Goal: Task Accomplishment & Management: Manage account settings

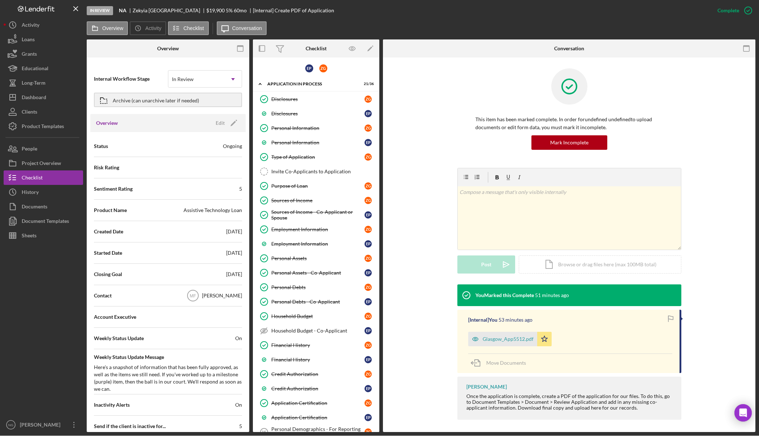
scroll to position [416, 0]
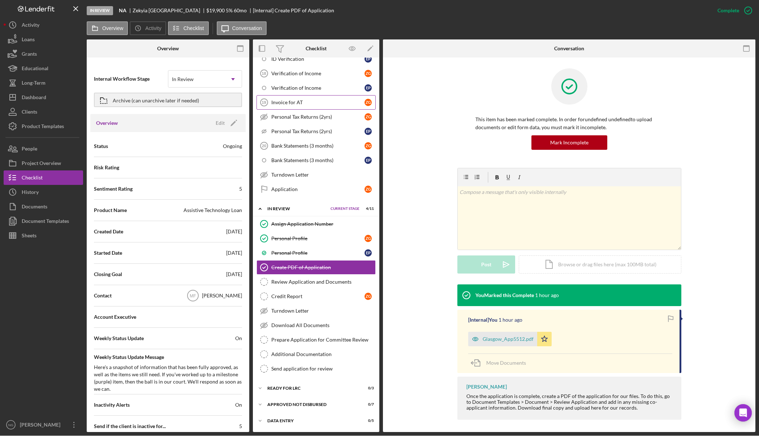
click at [297, 101] on div "Invoice for AT" at bounding box center [317, 102] width 93 height 6
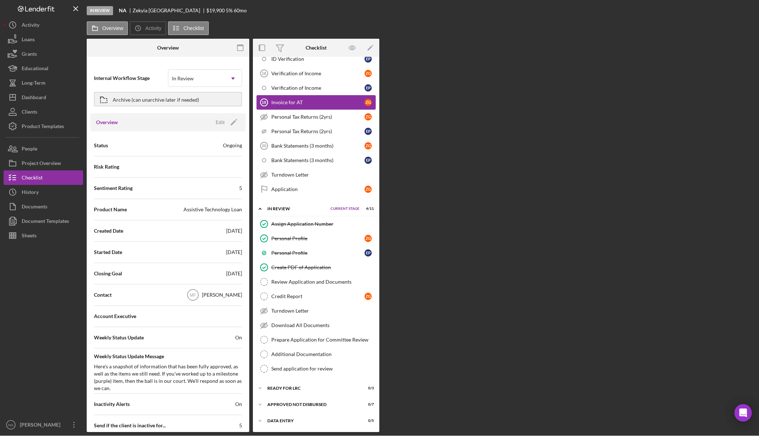
scroll to position [416, 0]
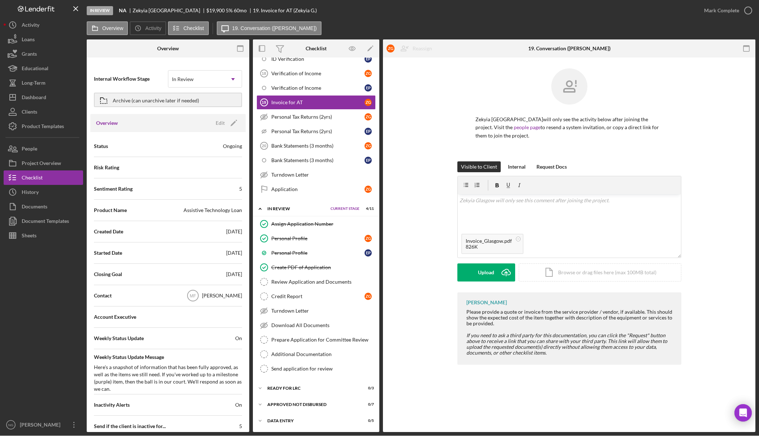
click at [42, 367] on div at bounding box center [44, 330] width 80 height 175
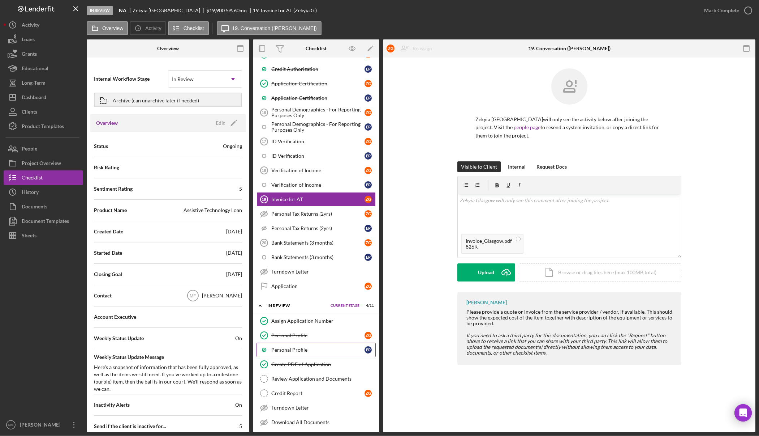
scroll to position [308, 0]
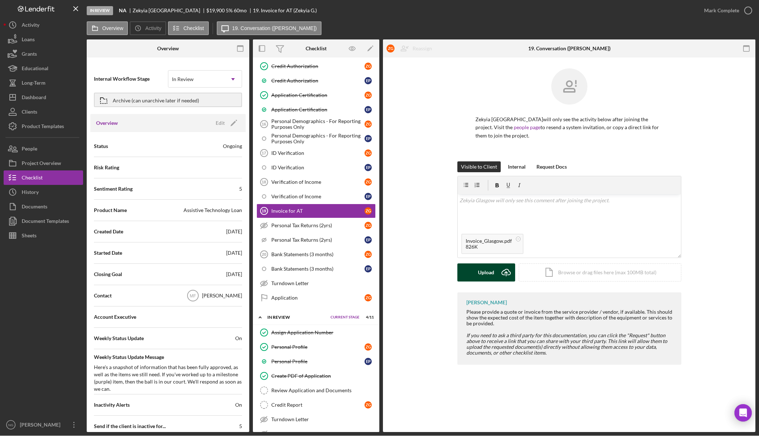
click at [493, 271] on div "Upload" at bounding box center [486, 272] width 16 height 18
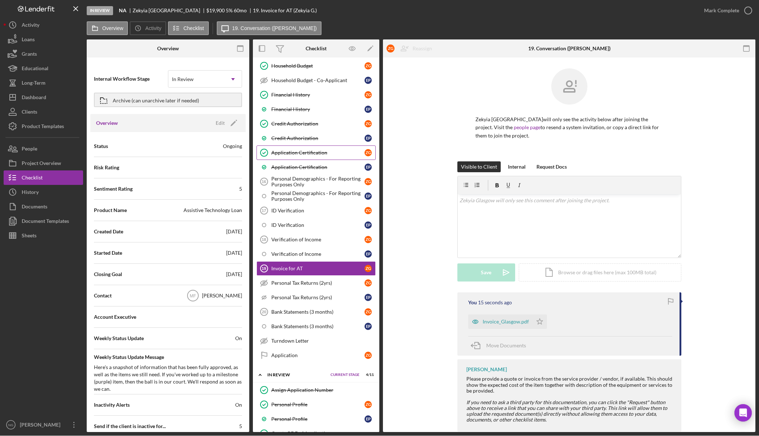
scroll to position [253, 0]
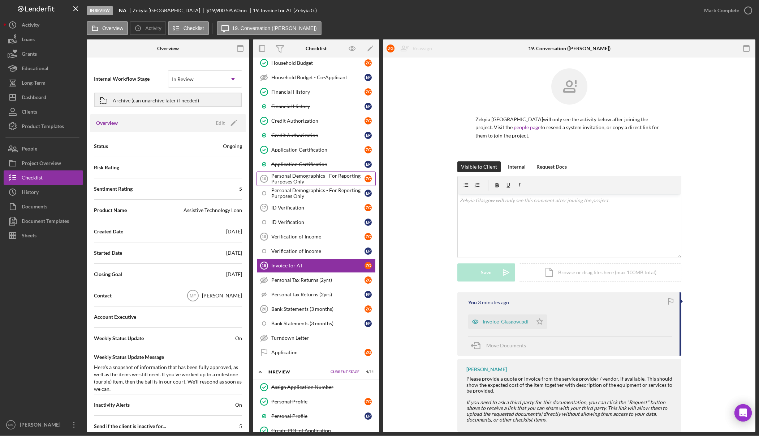
click at [317, 181] on div "Personal Demographics - For Reporting Purposes Only" at bounding box center [317, 179] width 93 height 12
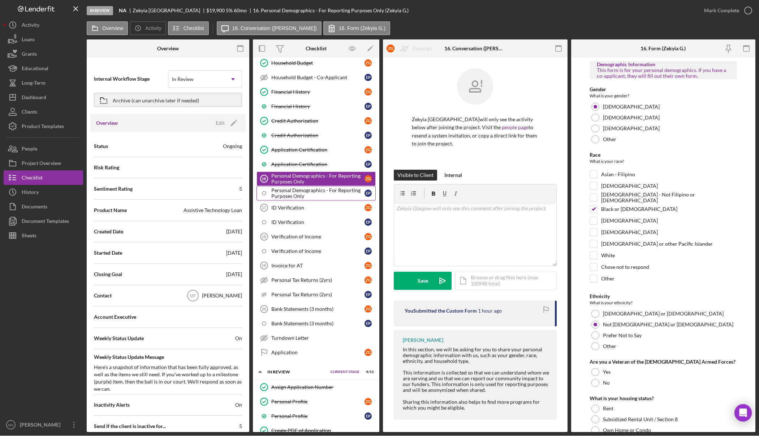
click at [316, 193] on div "Personal Demographics - For Reporting Purposes Only" at bounding box center [317, 193] width 93 height 12
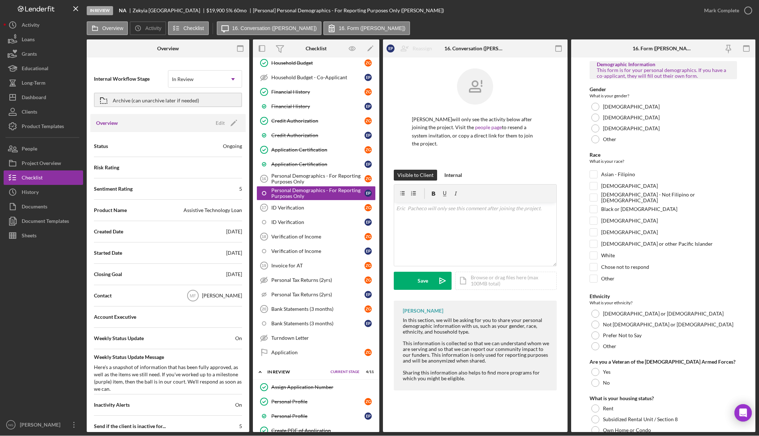
click at [48, 347] on div at bounding box center [44, 330] width 80 height 175
click at [35, 148] on div "People" at bounding box center [30, 149] width 16 height 16
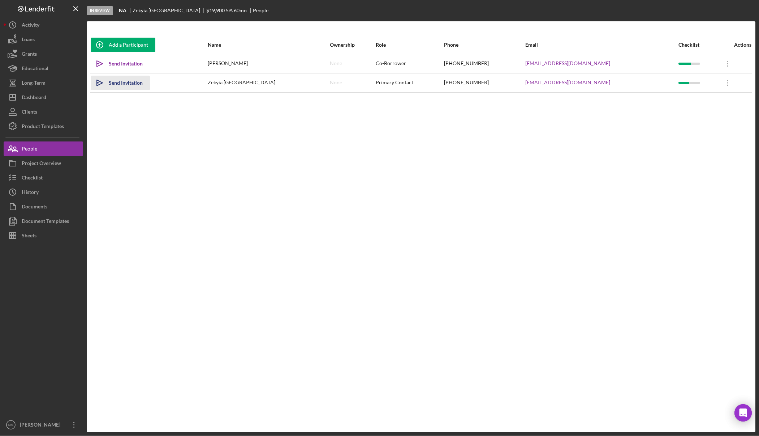
click at [125, 81] on div "Send Invitation" at bounding box center [126, 83] width 34 height 14
click at [128, 65] on div "Send Invitation" at bounding box center [126, 63] width 34 height 14
click at [40, 183] on div "Checklist" at bounding box center [32, 178] width 21 height 16
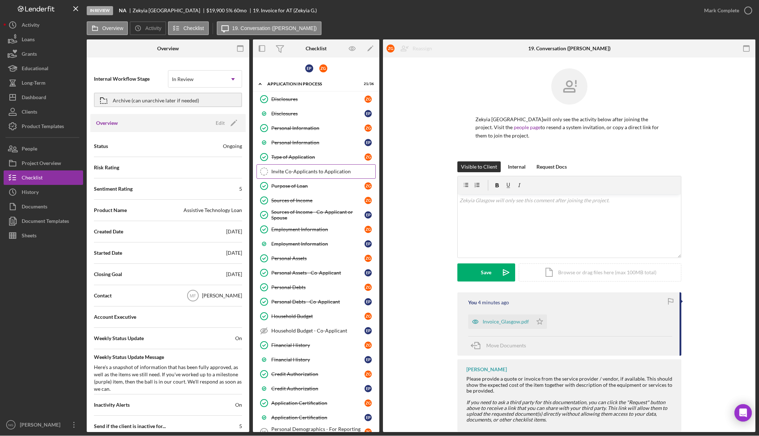
click at [314, 172] on div "Invite Co-Applicants to Application" at bounding box center [323, 171] width 104 height 6
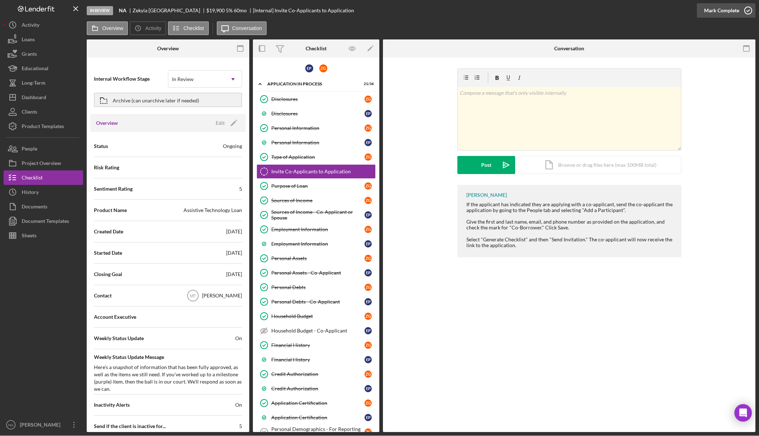
click at [747, 12] on icon "button" at bounding box center [749, 10] width 18 height 18
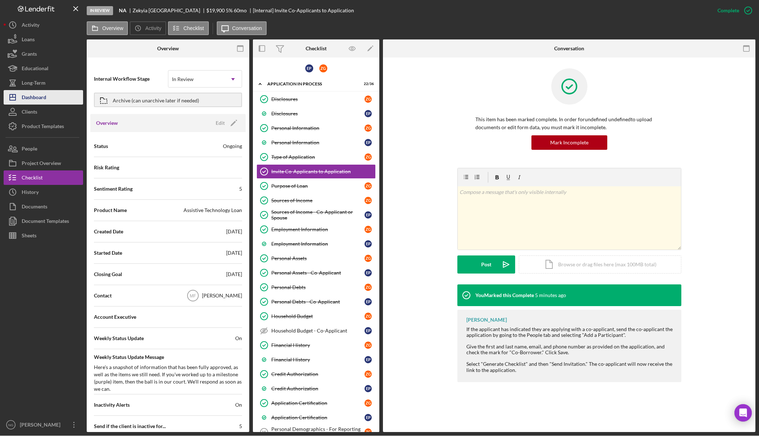
drag, startPoint x: 30, startPoint y: 98, endPoint x: 45, endPoint y: 97, distance: 14.6
click at [31, 98] on div "Dashboard" at bounding box center [34, 98] width 25 height 16
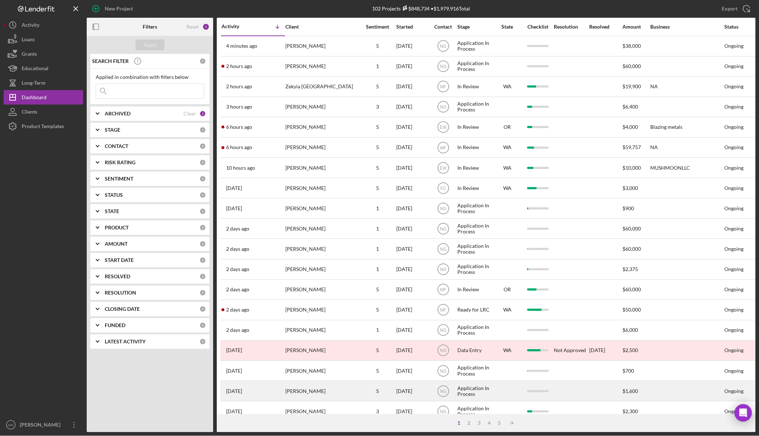
click at [322, 385] on div "[PERSON_NAME]" at bounding box center [322, 390] width 72 height 19
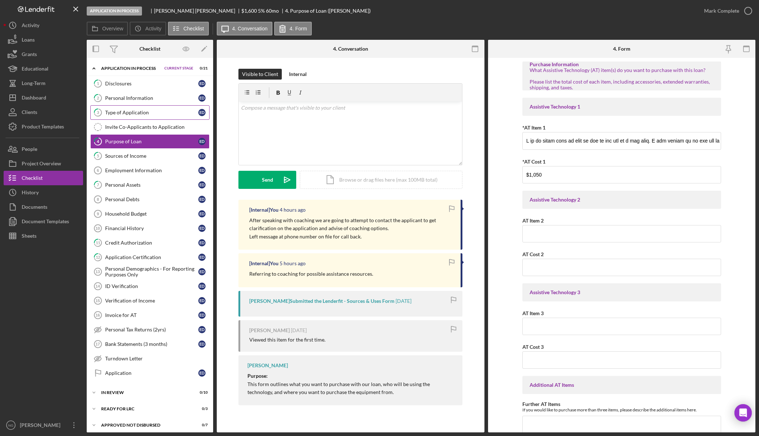
click at [139, 111] on div "Type of Application" at bounding box center [151, 113] width 93 height 6
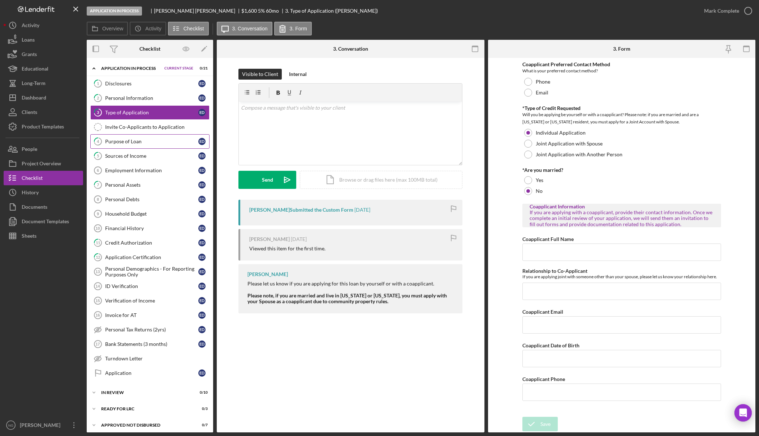
click at [136, 142] on div "Purpose of Loan" at bounding box center [151, 141] width 93 height 6
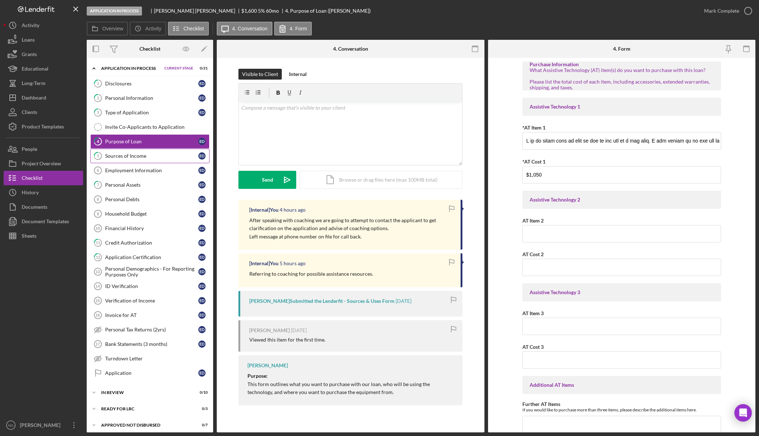
click at [156, 155] on div "Sources of Income" at bounding box center [151, 156] width 93 height 6
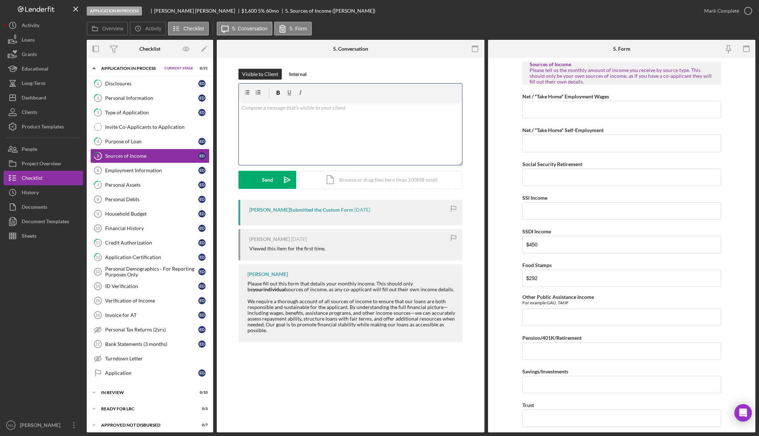
click at [292, 112] on div "v Color teal Color pink Remove color Add row above Add row below Add column bef…" at bounding box center [350, 133] width 223 height 63
click at [295, 74] on div "Internal" at bounding box center [298, 74] width 18 height 11
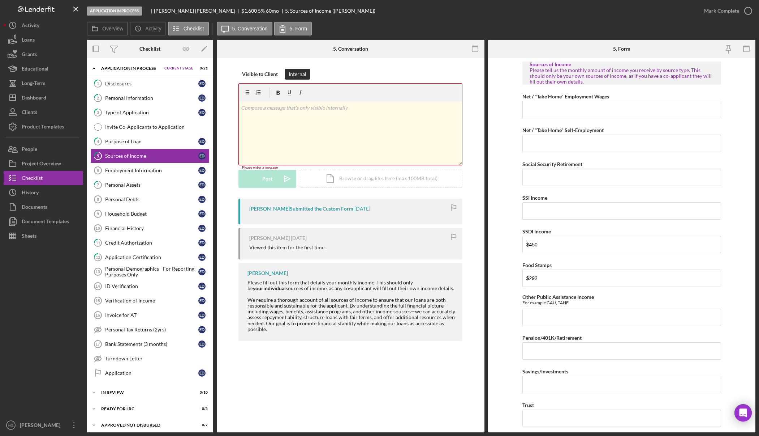
click at [289, 112] on div "v Color teal Color pink Remove color Add row above Add row below Add column bef…" at bounding box center [350, 133] width 223 height 63
click at [283, 178] on icon "Icon/icon-invite-send" at bounding box center [287, 180] width 18 height 18
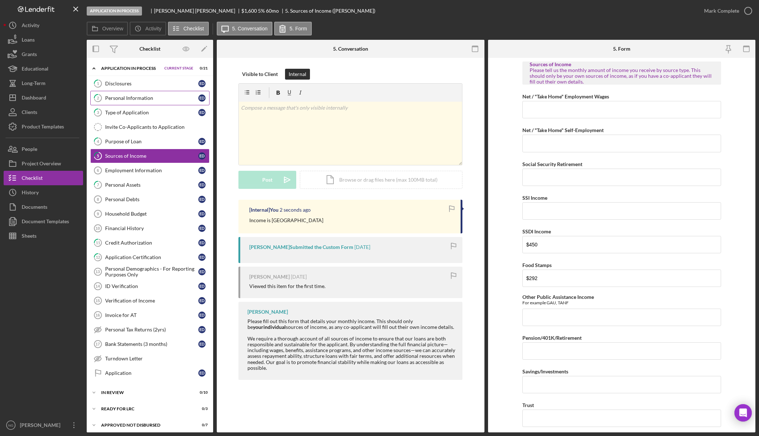
click at [136, 99] on div "Personal Information" at bounding box center [151, 98] width 93 height 6
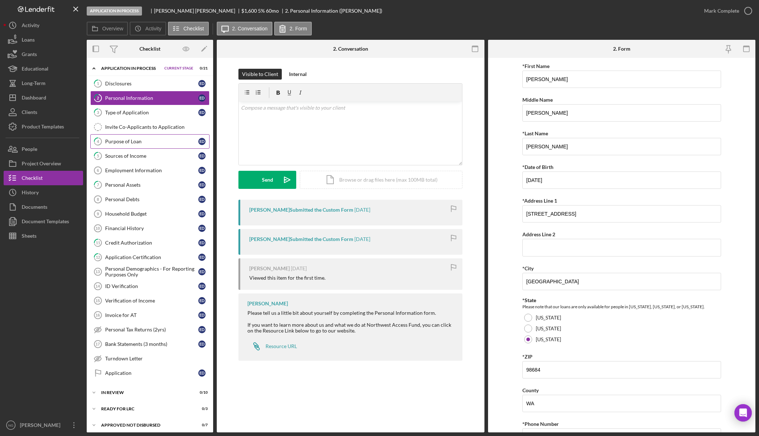
click at [130, 138] on div "Purpose of Loan" at bounding box center [151, 141] width 93 height 6
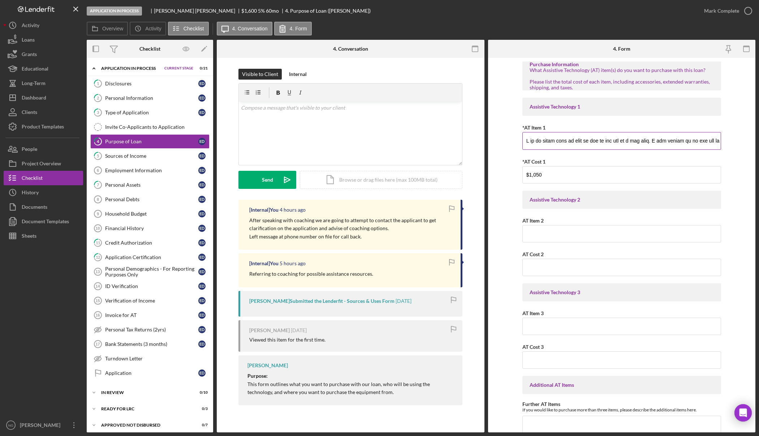
click at [619, 143] on input "*AT Item 1" at bounding box center [622, 140] width 199 height 17
click at [154, 186] on div "Personal Assets" at bounding box center [151, 185] width 93 height 6
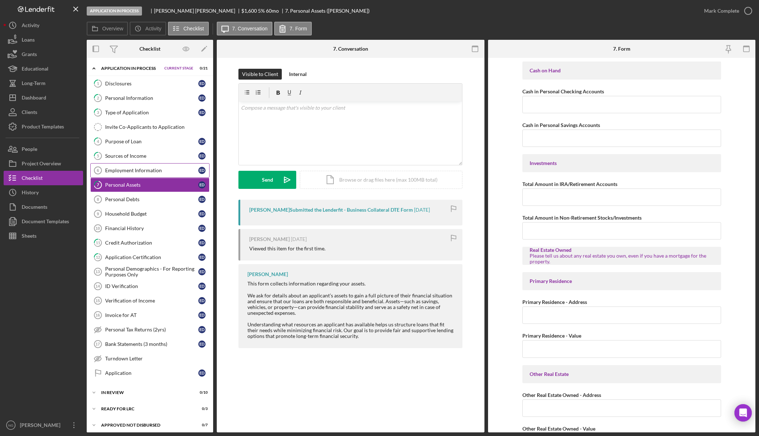
click at [153, 165] on link "Employment Information 6 Employment Information E D" at bounding box center [149, 170] width 119 height 14
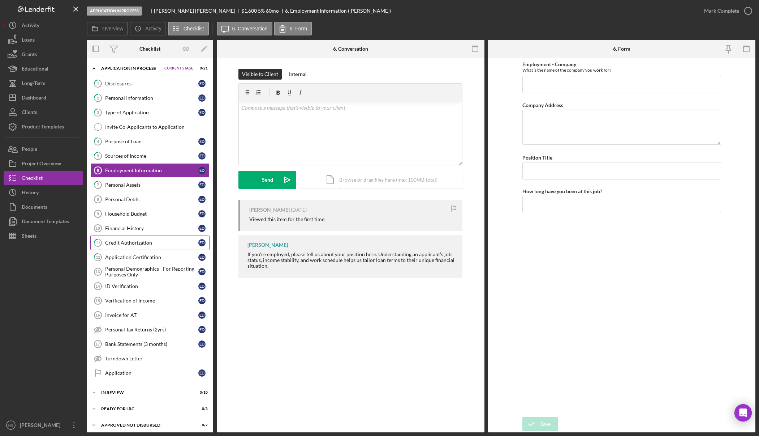
click at [147, 241] on div "Credit Authorization" at bounding box center [151, 243] width 93 height 6
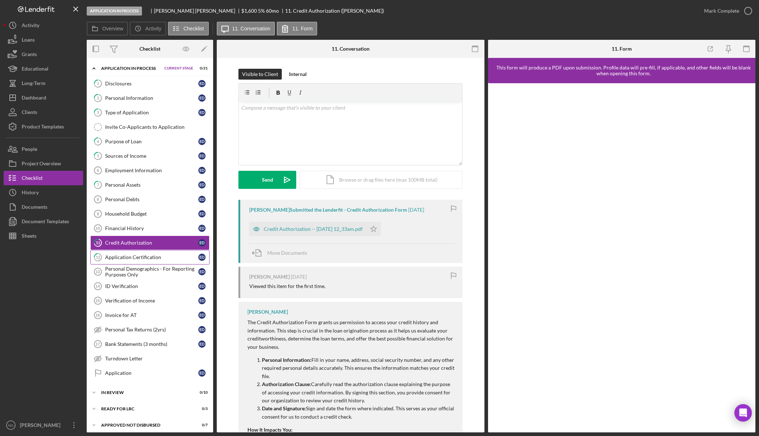
click at [147, 255] on div "Application Certification" at bounding box center [151, 257] width 93 height 6
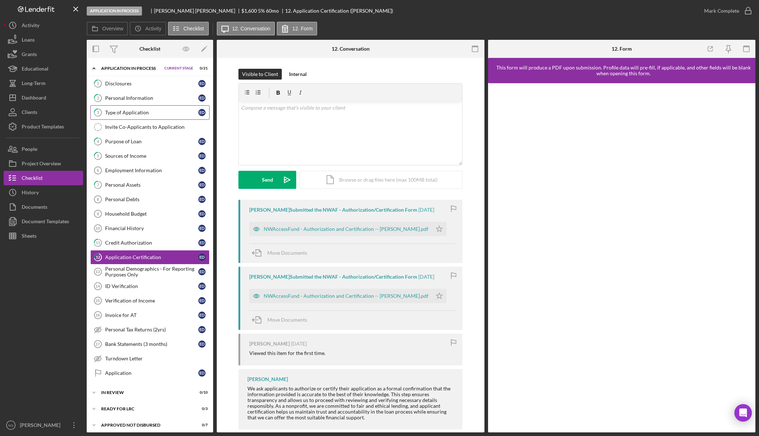
click at [161, 112] on div "Type of Application" at bounding box center [151, 113] width 93 height 6
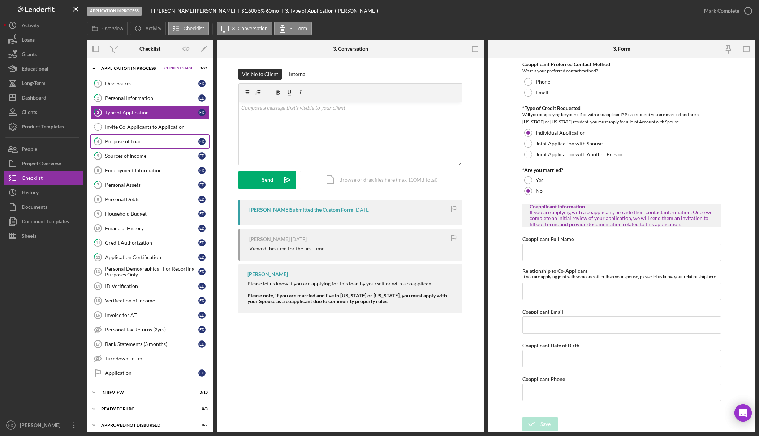
click at [157, 142] on div "Purpose of Loan" at bounding box center [151, 141] width 93 height 6
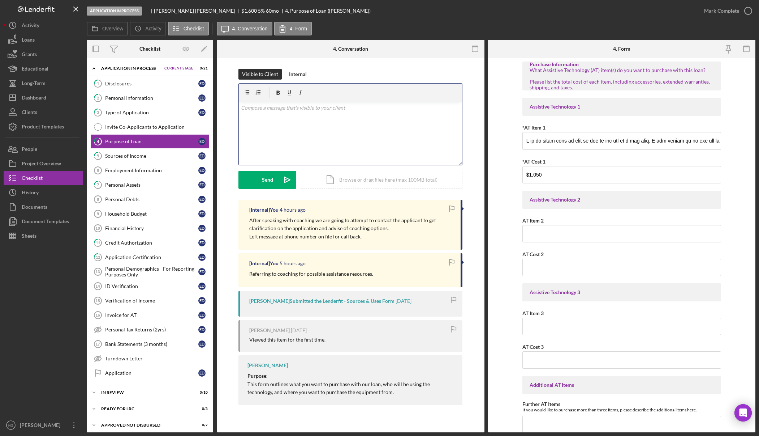
click at [334, 117] on div "v Color teal Color pink Remove color Add row above Add row below Add column bef…" at bounding box center [350, 133] width 223 height 63
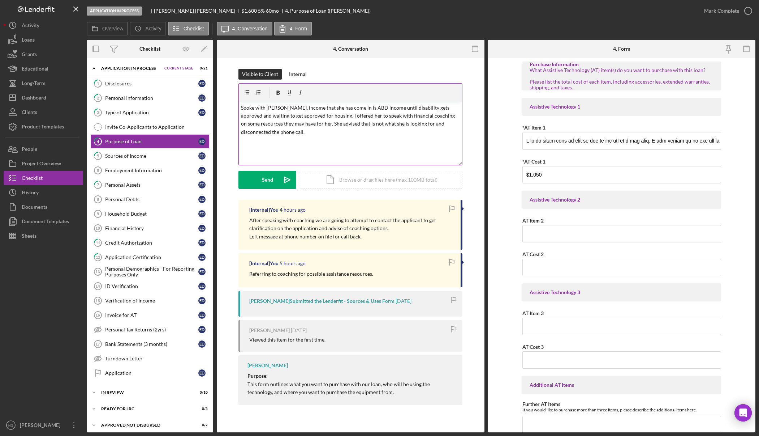
click at [321, 115] on p "Spoke with [PERSON_NAME], income that she has come in is ABD income until disab…" at bounding box center [350, 120] width 219 height 33
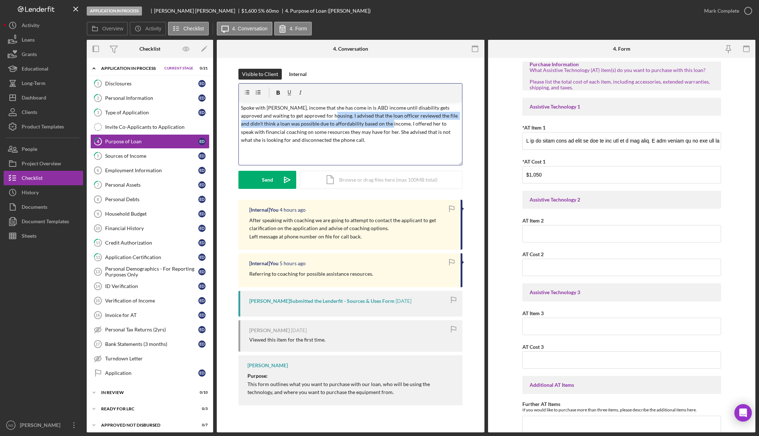
drag, startPoint x: 386, startPoint y: 124, endPoint x: 320, endPoint y: 118, distance: 65.7
click at [320, 118] on p "Spoke with [PERSON_NAME], income that she has come in is ABD income until disab…" at bounding box center [350, 124] width 219 height 40
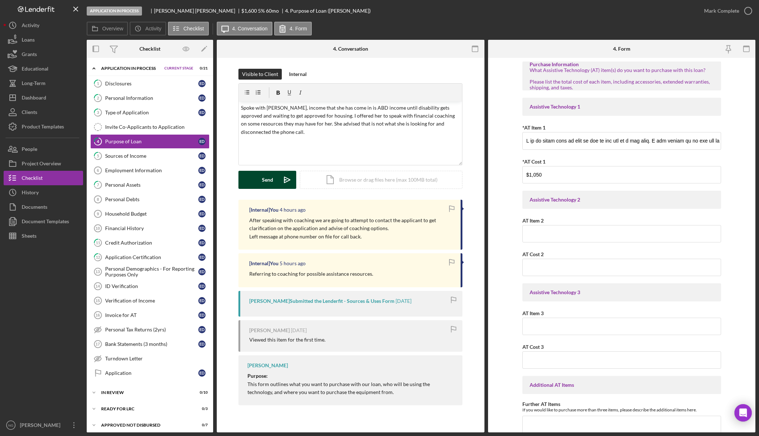
click at [272, 183] on div "Send" at bounding box center [267, 180] width 11 height 18
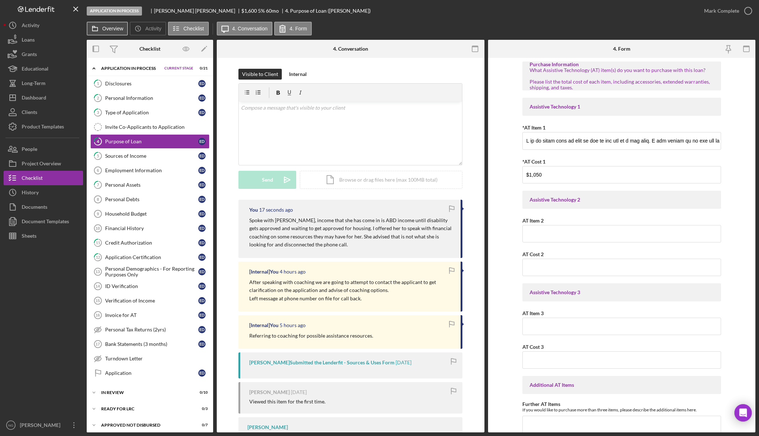
click at [112, 25] on button "Overview" at bounding box center [107, 29] width 41 height 14
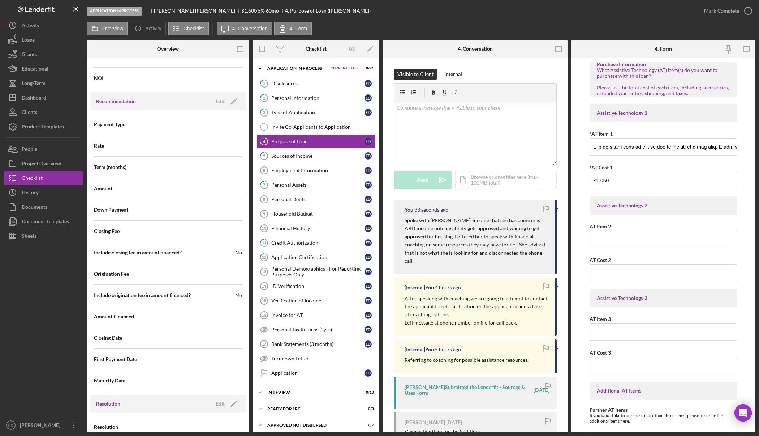
scroll to position [704, 0]
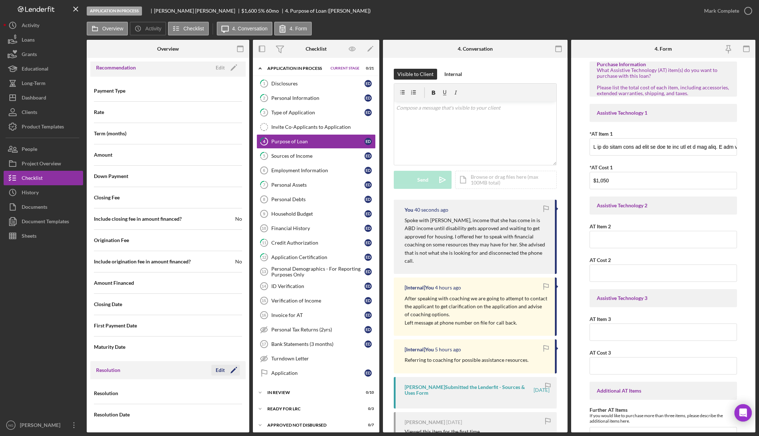
click at [231, 372] on icon "Icon/Edit" at bounding box center [234, 370] width 18 height 18
click at [219, 392] on div "Select..." at bounding box center [196, 393] width 56 height 17
click at [193, 373] on div "Withdrawn" at bounding box center [203, 372] width 72 height 18
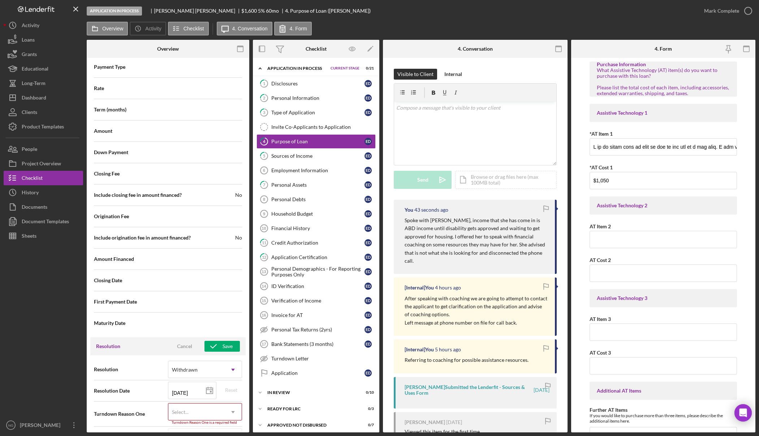
scroll to position [750, 0]
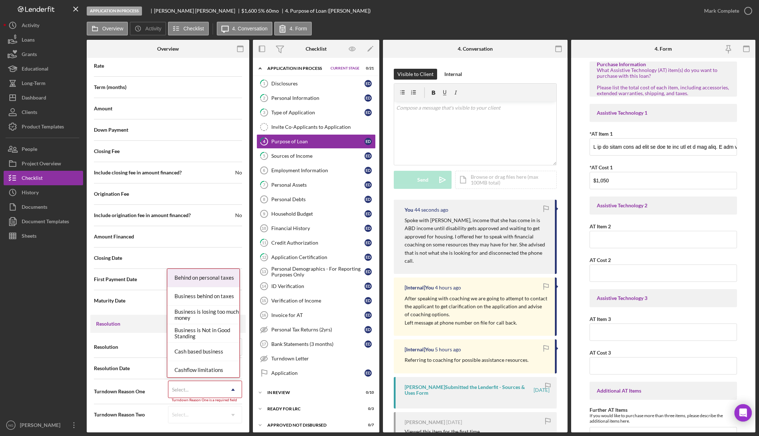
click at [196, 393] on div "Select..." at bounding box center [196, 389] width 56 height 17
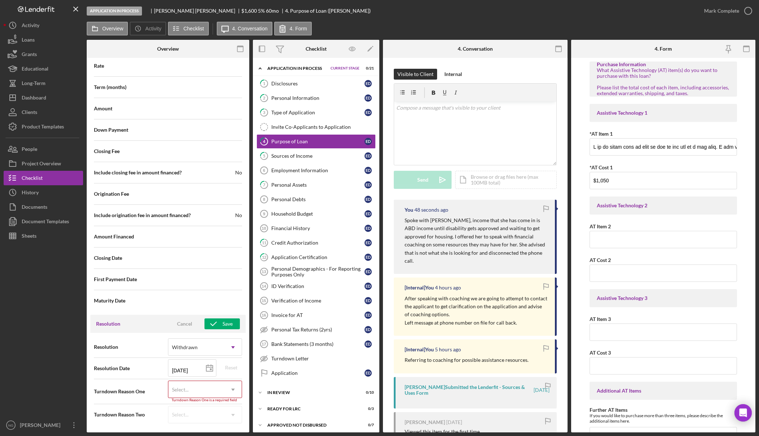
click at [152, 301] on div "Maturity Date" at bounding box center [168, 300] width 148 height 18
click at [214, 351] on div "Withdrawn" at bounding box center [196, 347] width 56 height 17
click at [205, 404] on div "Incomplete" at bounding box center [203, 404] width 72 height 18
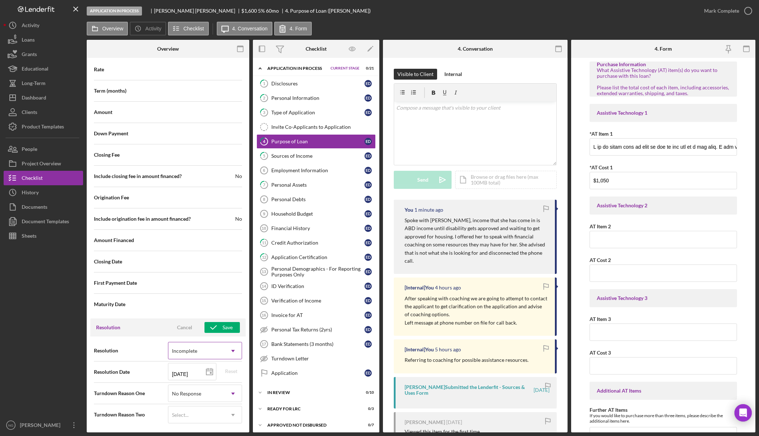
click at [211, 354] on div "Incomplete" at bounding box center [196, 350] width 56 height 17
click at [185, 322] on div "Cancel" at bounding box center [184, 326] width 15 height 11
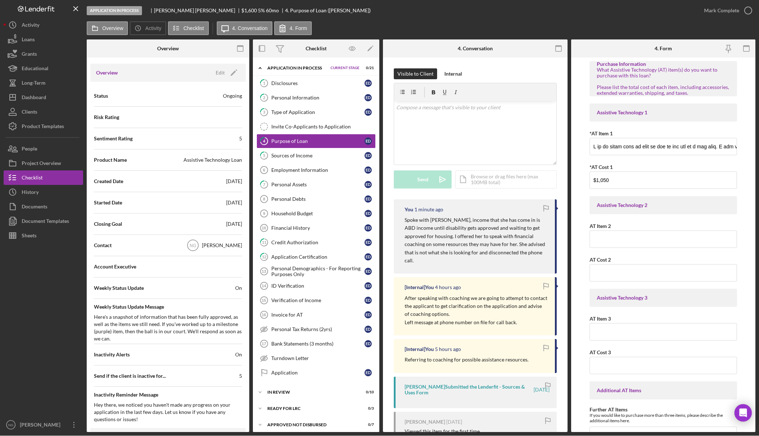
scroll to position [0, 0]
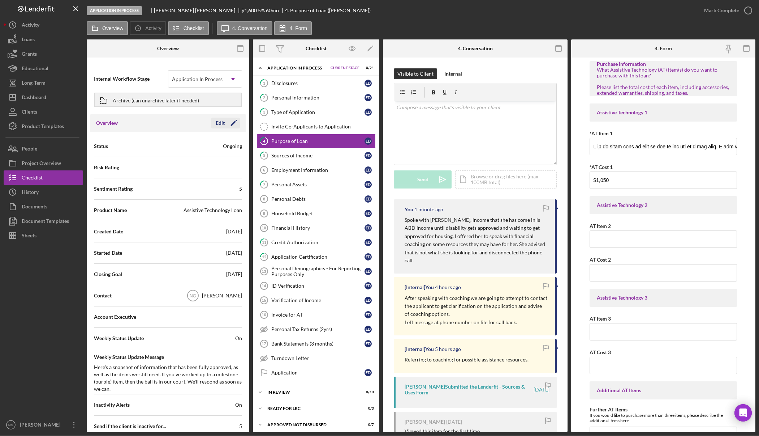
click at [230, 123] on icon "Icon/Edit" at bounding box center [234, 123] width 18 height 18
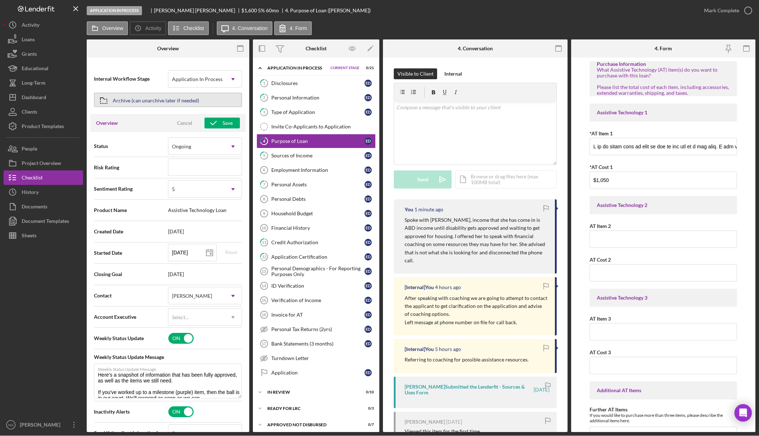
click at [195, 100] on div "Archive (can unarchive later if needed)" at bounding box center [156, 99] width 86 height 13
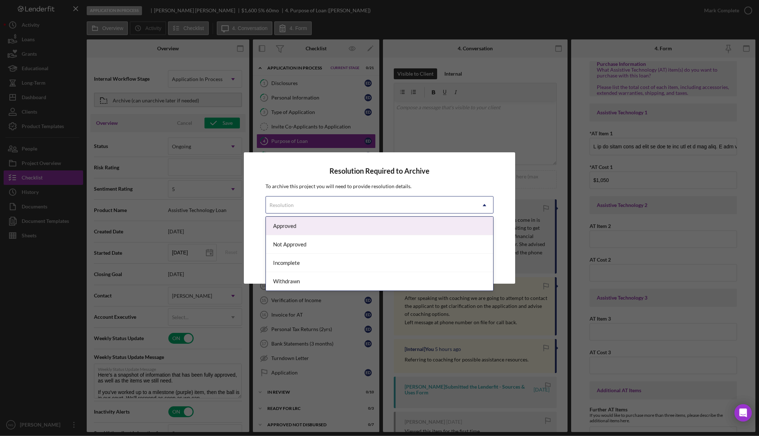
click at [300, 203] on div "Resolution" at bounding box center [371, 205] width 210 height 17
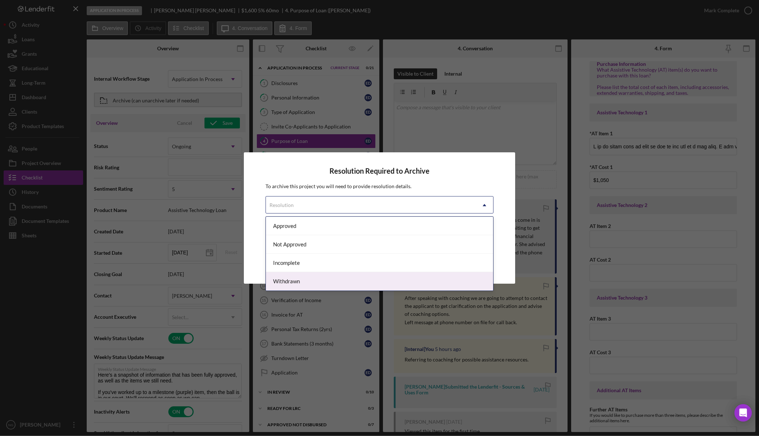
click at [296, 276] on div "Withdrawn" at bounding box center [379, 281] width 227 height 18
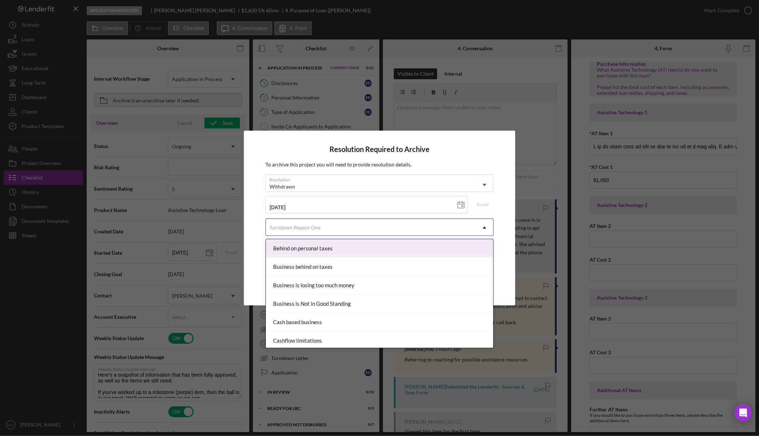
click at [325, 230] on div "Turndown Reason One" at bounding box center [371, 227] width 210 height 17
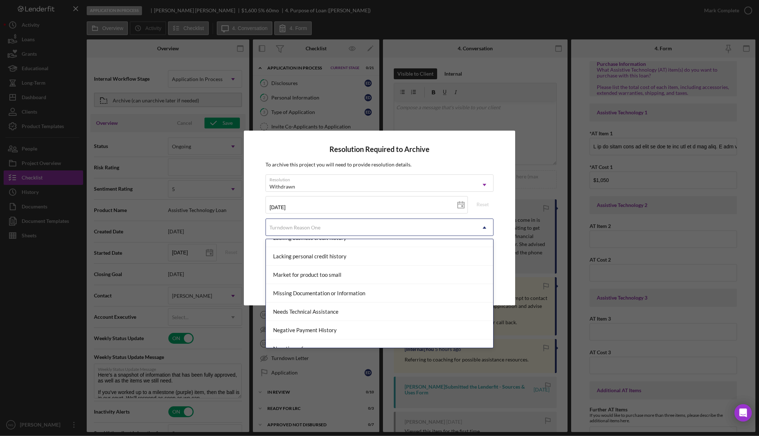
scroll to position [434, 0]
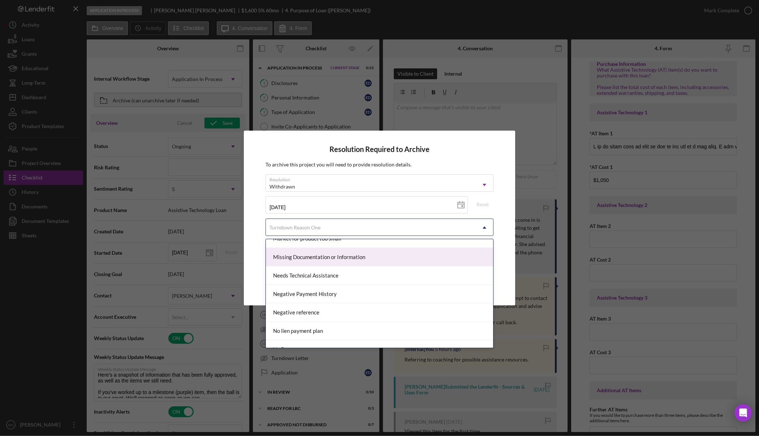
click at [374, 257] on div "Missing Documentation or Information" at bounding box center [379, 257] width 227 height 18
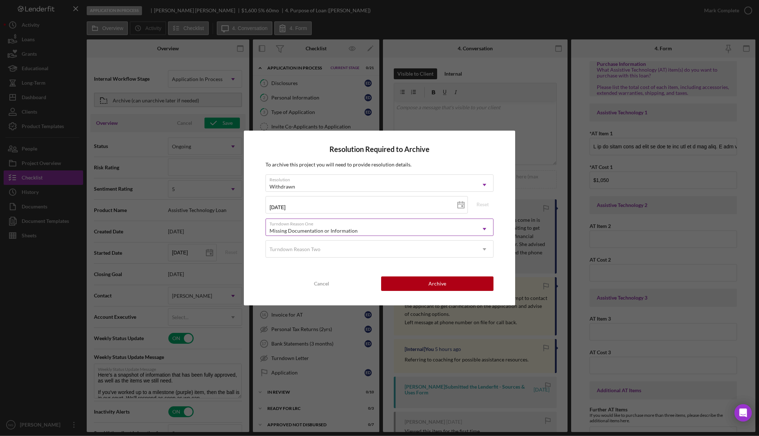
click at [372, 230] on div "Missing Documentation or Information" at bounding box center [371, 230] width 210 height 17
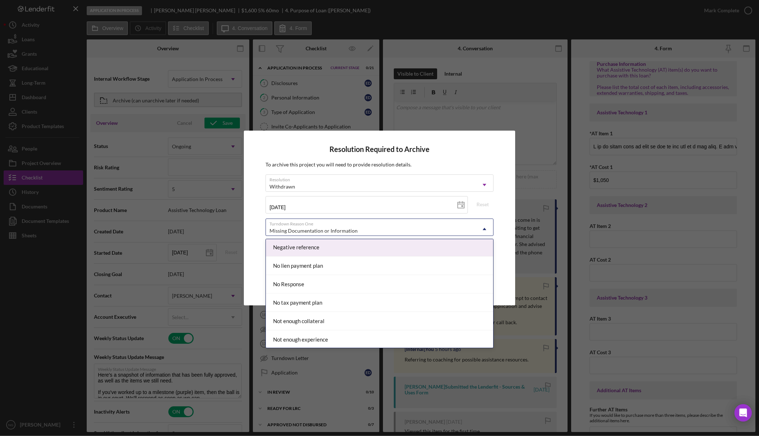
scroll to position [506, 0]
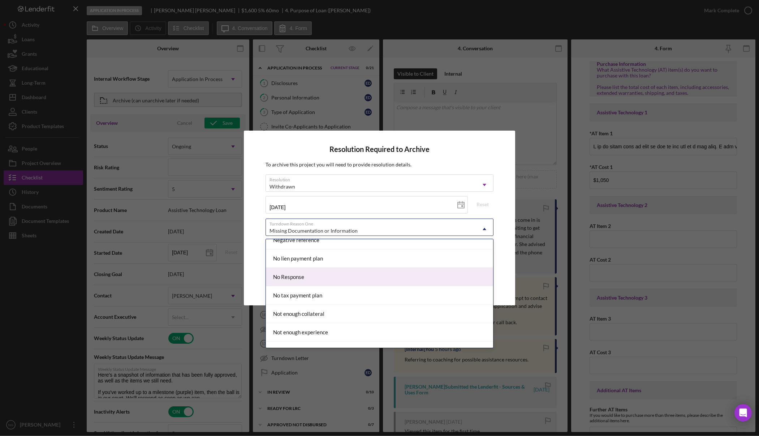
click at [350, 274] on div "No Response" at bounding box center [379, 276] width 227 height 18
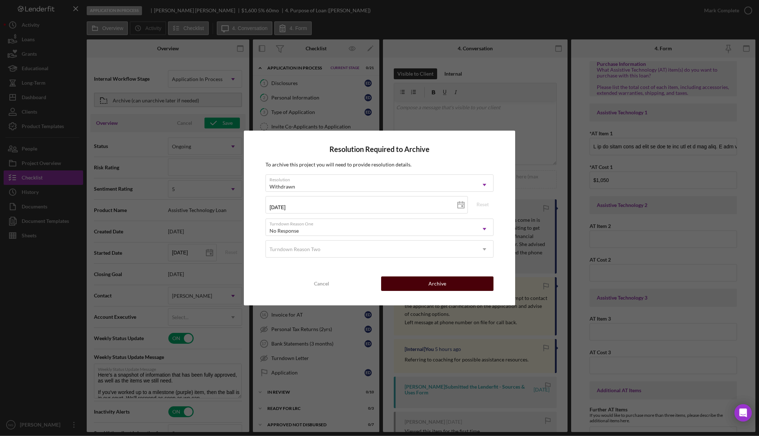
click at [397, 284] on button "Archive" at bounding box center [437, 283] width 112 height 14
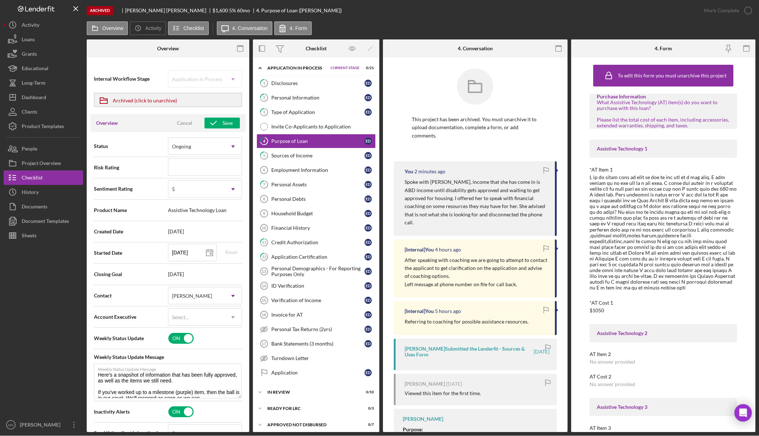
click at [505, 212] on p "Spoke with [PERSON_NAME], income that she has come in is ABD income until disab…" at bounding box center [476, 202] width 143 height 48
click at [510, 189] on p "Spoke with [PERSON_NAME], income that she has come in is ABD income until disab…" at bounding box center [476, 202] width 143 height 48
click at [517, 217] on p "Spoke with [PERSON_NAME], income that she has come in is ABD income until disab…" at bounding box center [476, 202] width 143 height 48
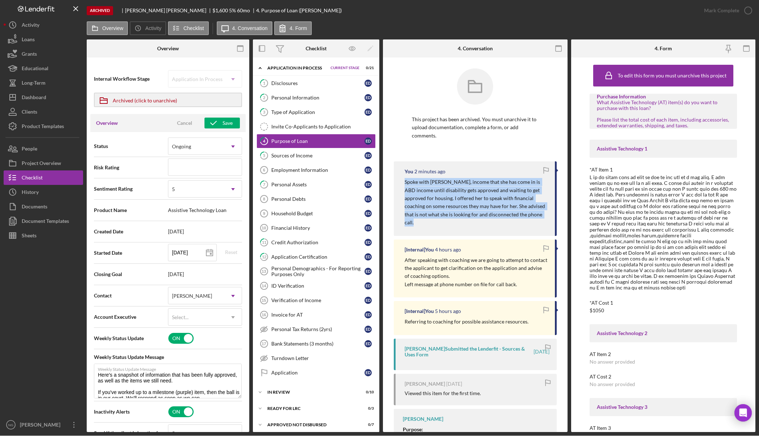
click at [517, 217] on p "Spoke with [PERSON_NAME], income that she has come in is ABD income until disab…" at bounding box center [476, 202] width 143 height 48
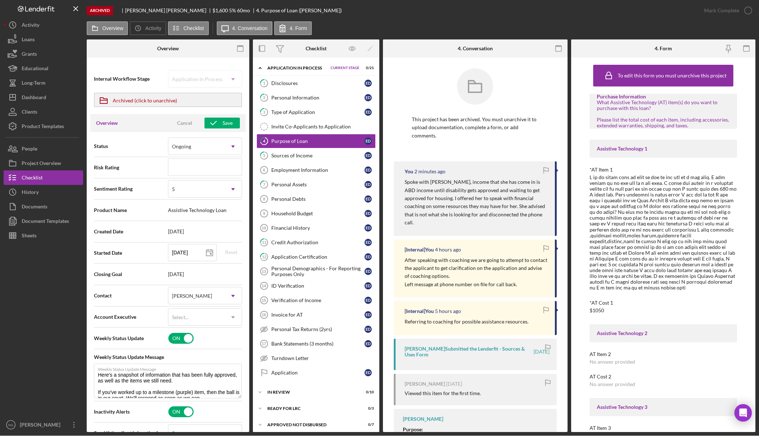
click at [478, 132] on p "This project has been archived. You must unarchive it to upload documentation, …" at bounding box center [475, 127] width 127 height 24
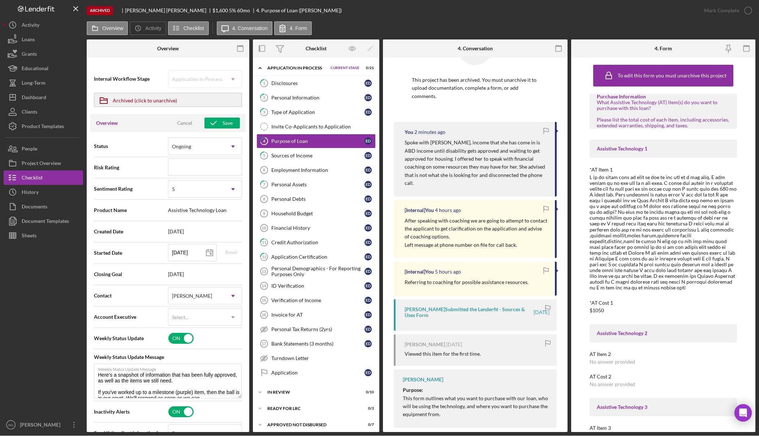
scroll to position [41, 0]
click at [48, 95] on button "Icon/Dashboard Dashboard" at bounding box center [44, 97] width 80 height 14
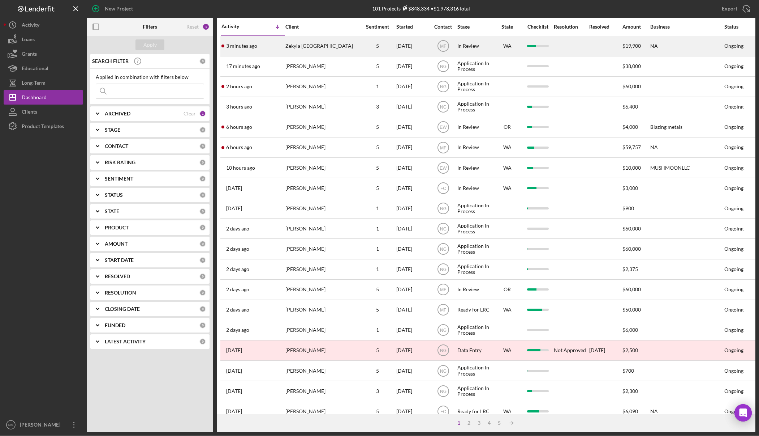
click at [323, 45] on div "Zekyia [GEOGRAPHIC_DATA]" at bounding box center [322, 46] width 72 height 19
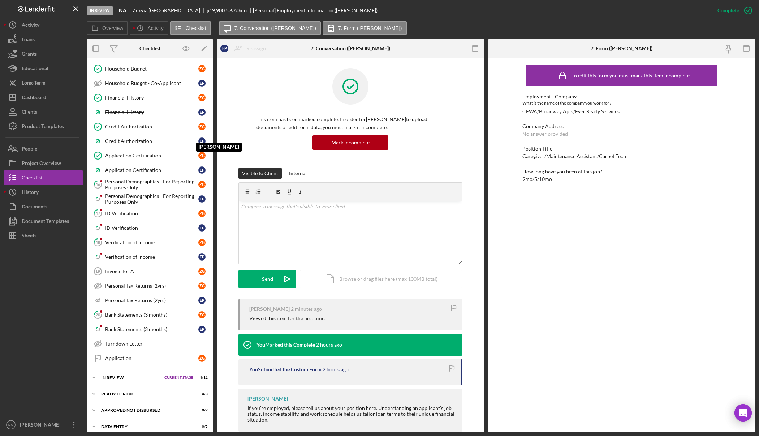
scroll to position [253, 0]
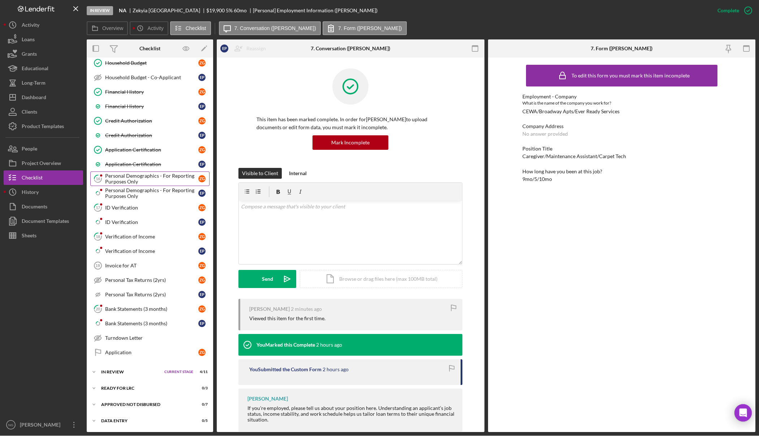
click at [168, 174] on div "Personal Demographics - For Reporting Purposes Only" at bounding box center [151, 179] width 93 height 12
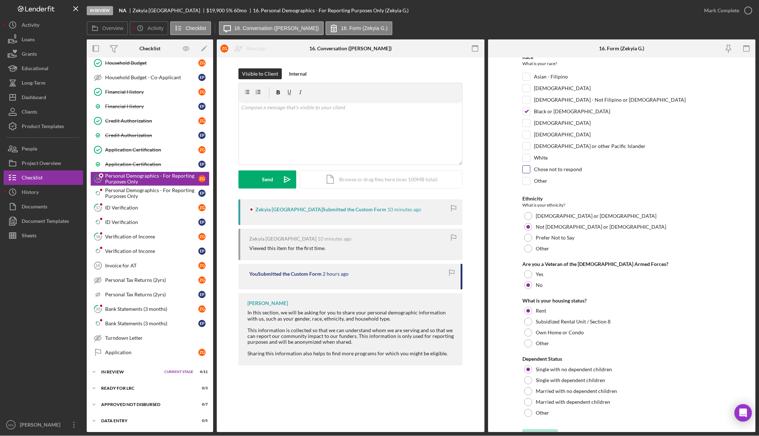
scroll to position [110, 0]
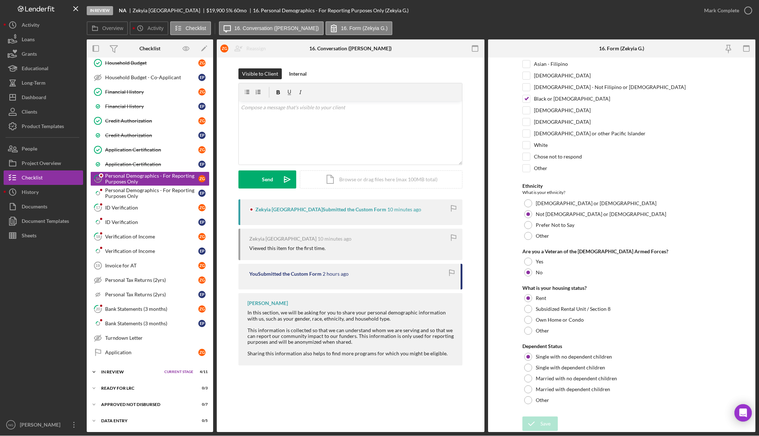
click at [144, 374] on div "Icon/Expander In Review Current Stage 4 / 11 Set Stage" at bounding box center [150, 371] width 127 height 14
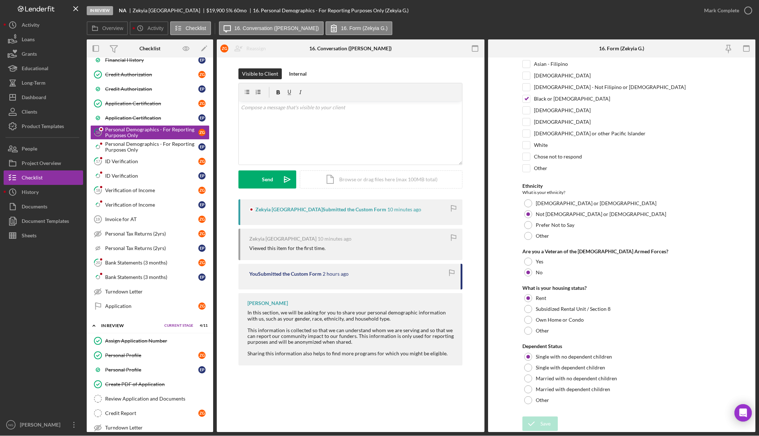
scroll to position [398, 0]
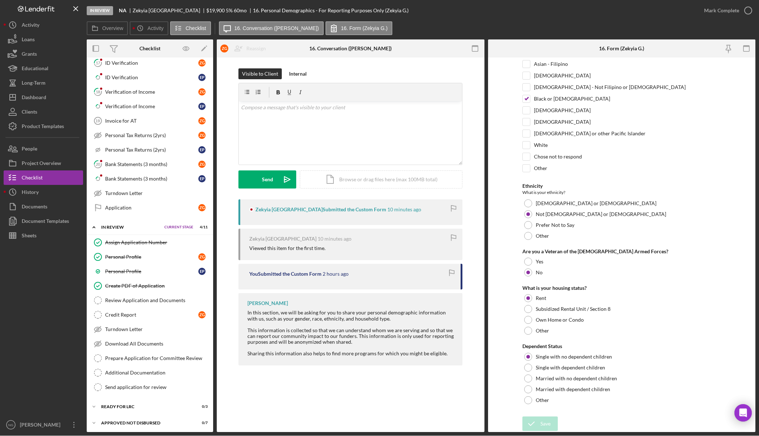
click at [57, 309] on div at bounding box center [44, 330] width 80 height 175
click at [39, 93] on div "Dashboard" at bounding box center [34, 98] width 25 height 16
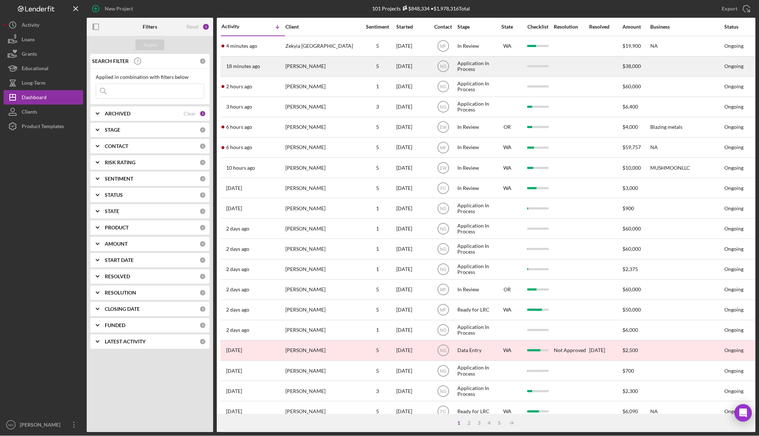
click at [333, 73] on div "[PERSON_NAME]" at bounding box center [322, 66] width 72 height 19
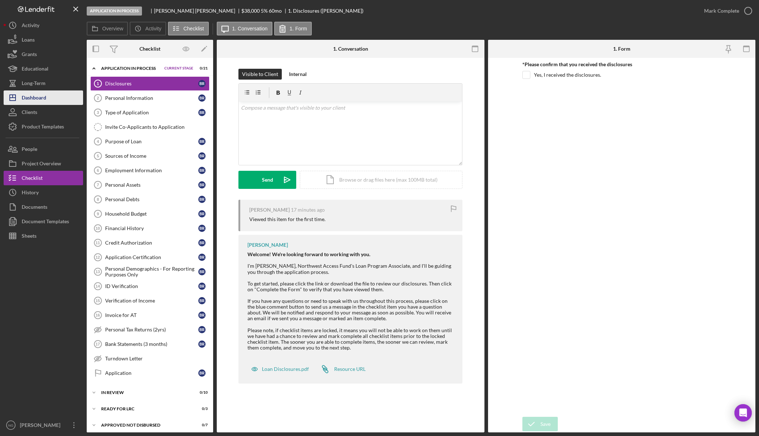
click at [35, 100] on div "Dashboard" at bounding box center [34, 98] width 25 height 16
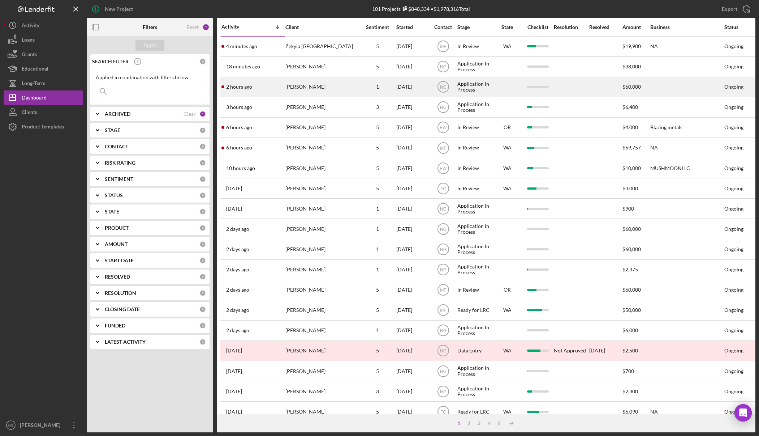
click at [288, 91] on div "[PERSON_NAME]" at bounding box center [322, 86] width 72 height 19
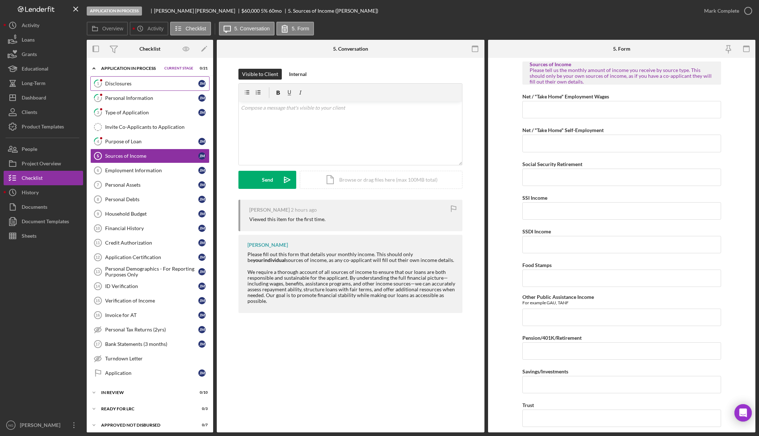
click at [143, 84] on div "Disclosures" at bounding box center [151, 84] width 93 height 6
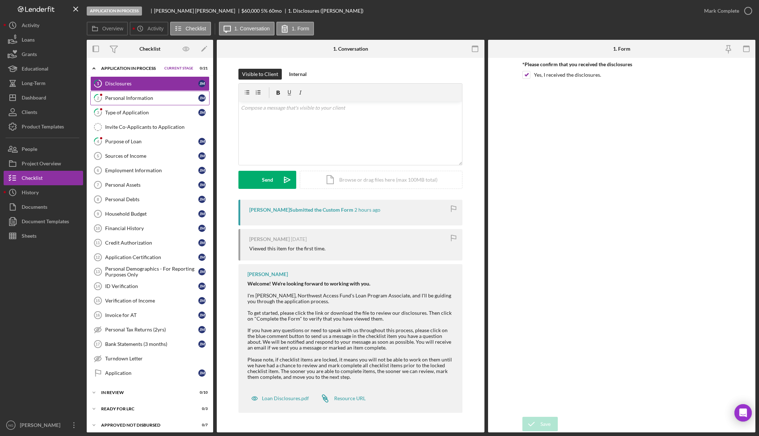
click at [159, 104] on link "2 Personal Information [PERSON_NAME]" at bounding box center [149, 98] width 119 height 14
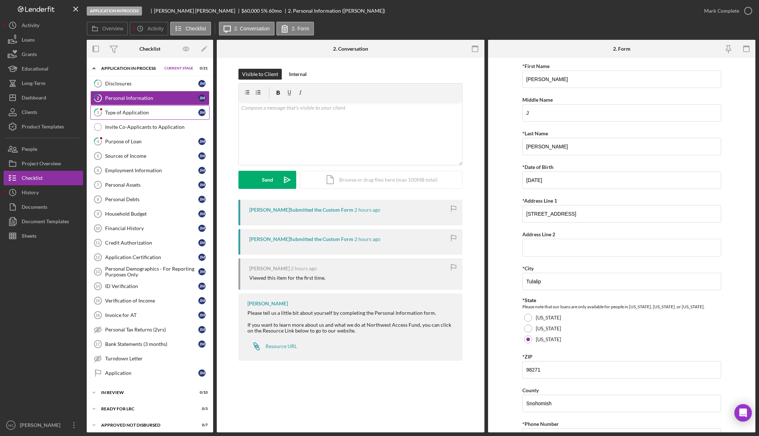
click at [156, 112] on div "Type of Application" at bounding box center [151, 113] width 93 height 6
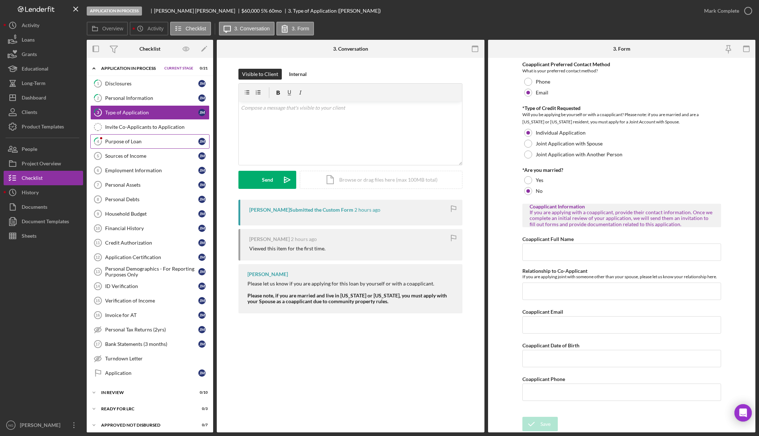
click at [154, 140] on div "Purpose of Loan" at bounding box center [151, 141] width 93 height 6
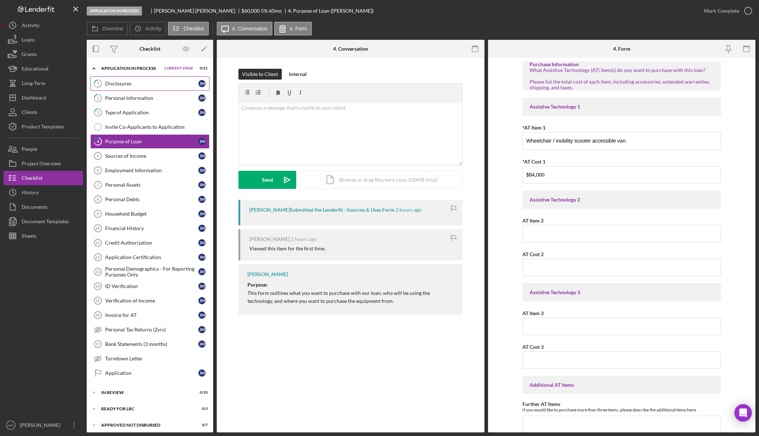
click at [118, 85] on div "Disclosures" at bounding box center [151, 84] width 93 height 6
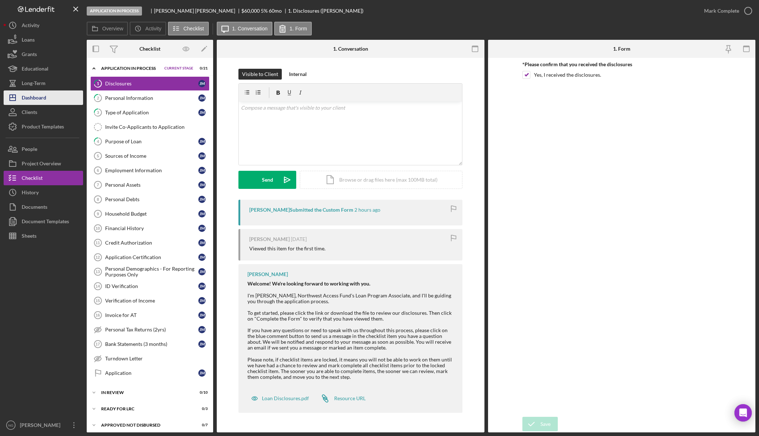
click at [37, 104] on div "Dashboard" at bounding box center [34, 98] width 25 height 16
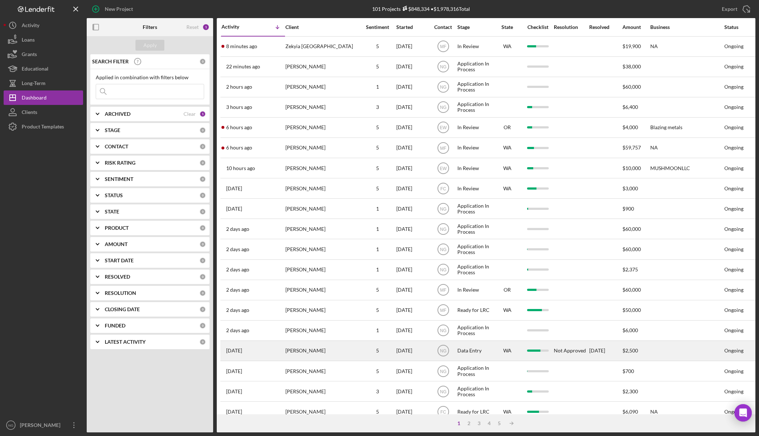
click at [355, 355] on div "[PERSON_NAME]" at bounding box center [322, 350] width 72 height 19
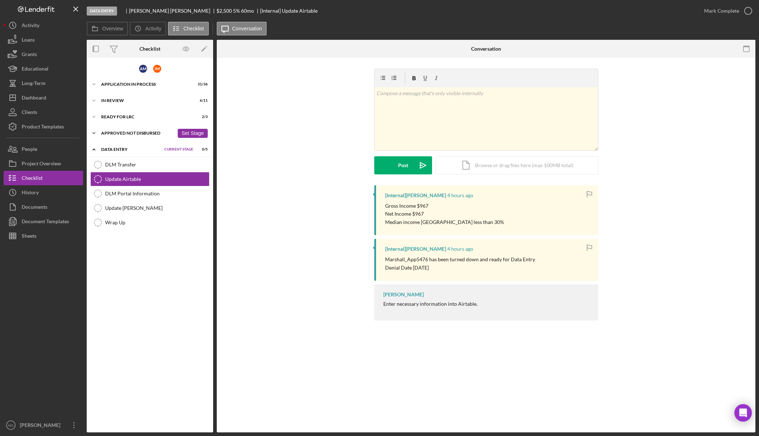
click at [147, 129] on div "Icon/Expander Approved Not Disbursed 0 / 8 Set Stage" at bounding box center [150, 133] width 127 height 14
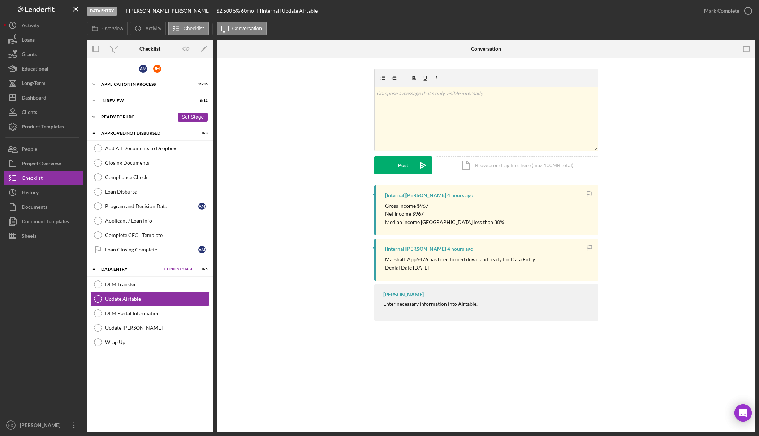
click at [145, 123] on div "Icon/Expander Ready for LRC 2 / 3 Set Stage" at bounding box center [150, 117] width 127 height 14
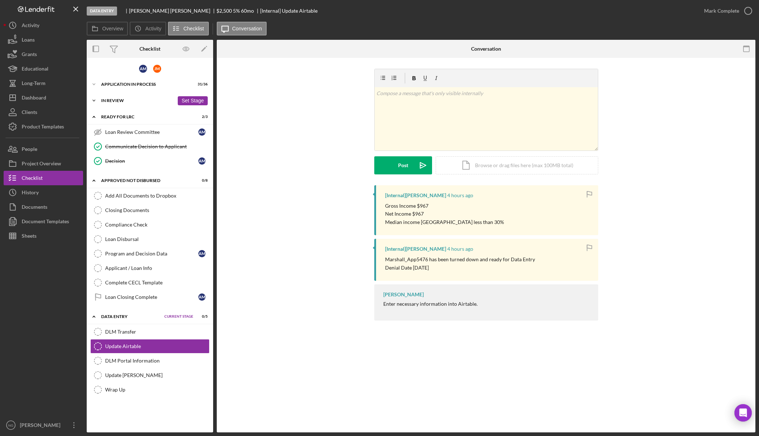
click at [130, 103] on div "Icon/Expander In Review 6 / 11 Set Stage" at bounding box center [150, 100] width 127 height 14
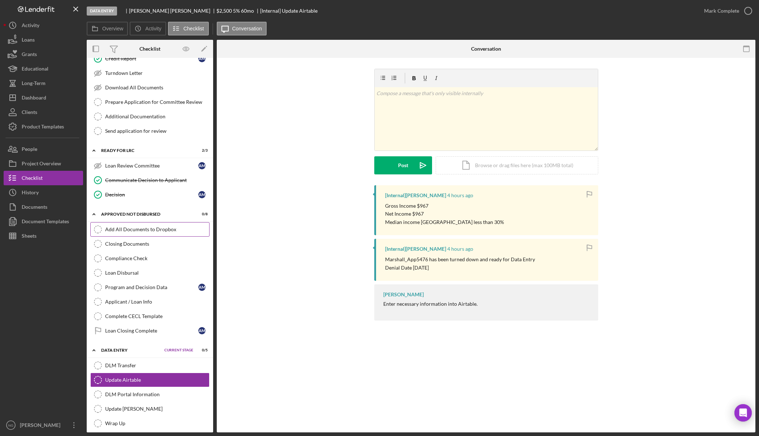
scroll to position [135, 0]
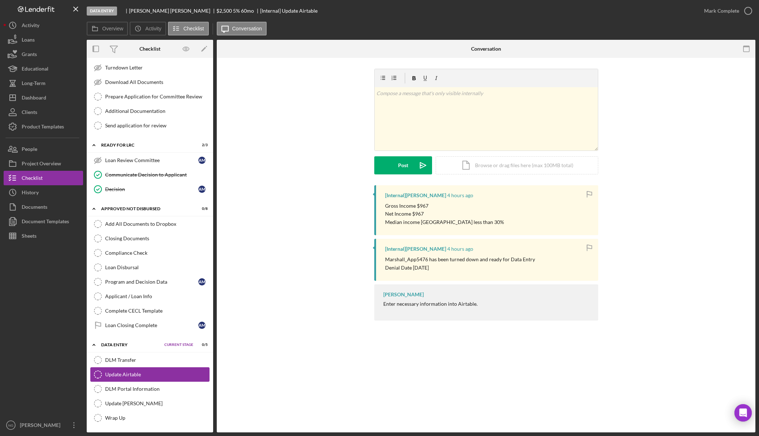
click at [140, 370] on link "Update Airtable Update Airtable" at bounding box center [149, 374] width 119 height 14
click at [284, 194] on div "[Internal] [PERSON_NAME] 4 hours ago Gross Income $967 Net Income $967 Median i…" at bounding box center [486, 254] width 517 height 139
click at [272, 283] on div "[Internal] [PERSON_NAME] 4 hours ago Gross Income $967 Net Income $967 Median i…" at bounding box center [486, 254] width 517 height 139
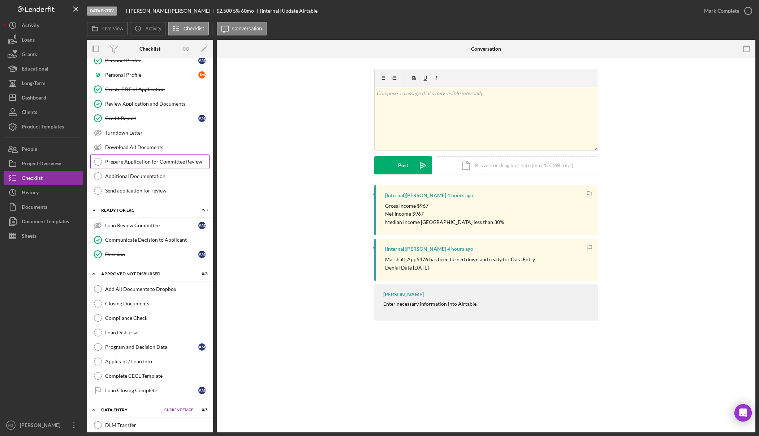
scroll to position [0, 0]
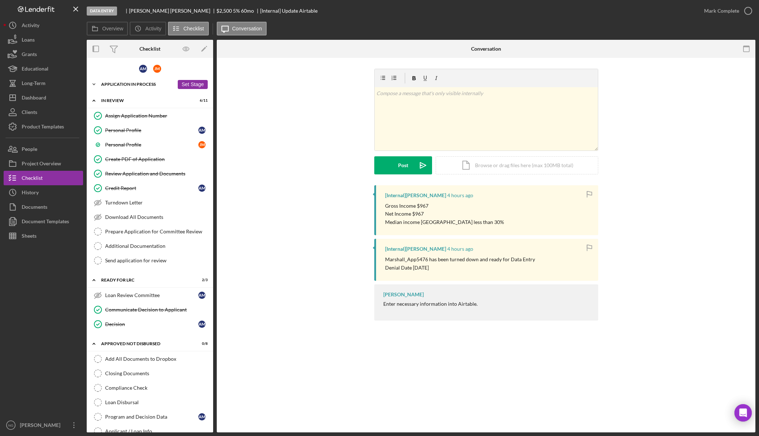
click at [125, 86] on div "Application In Process" at bounding box center [137, 84] width 73 height 4
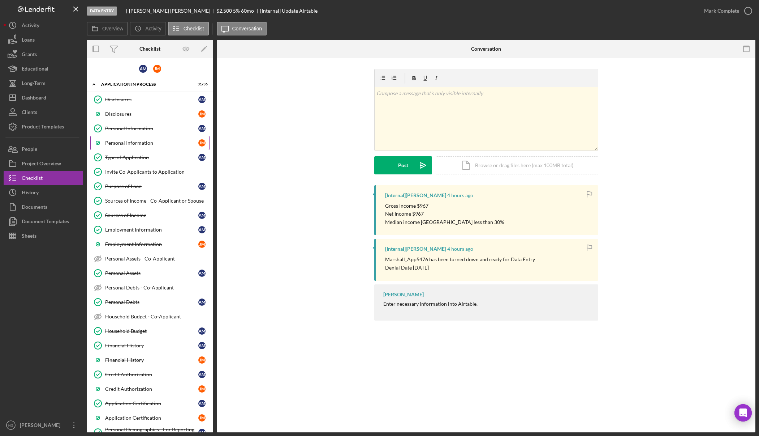
click at [135, 140] on div "Personal Information" at bounding box center [151, 143] width 93 height 6
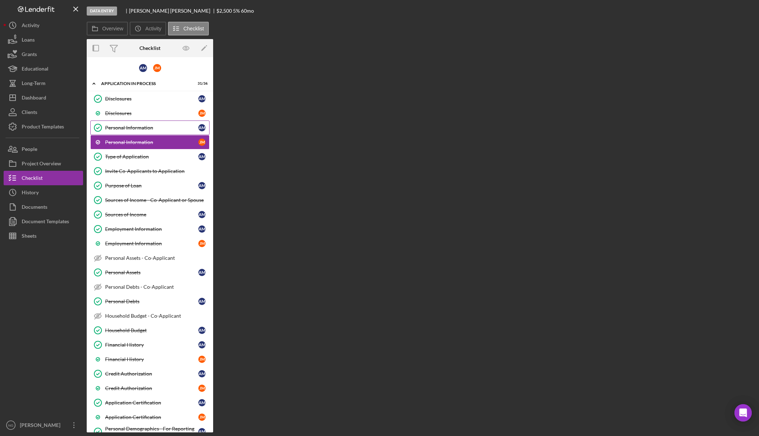
click at [144, 128] on div "Personal Information" at bounding box center [151, 128] width 93 height 6
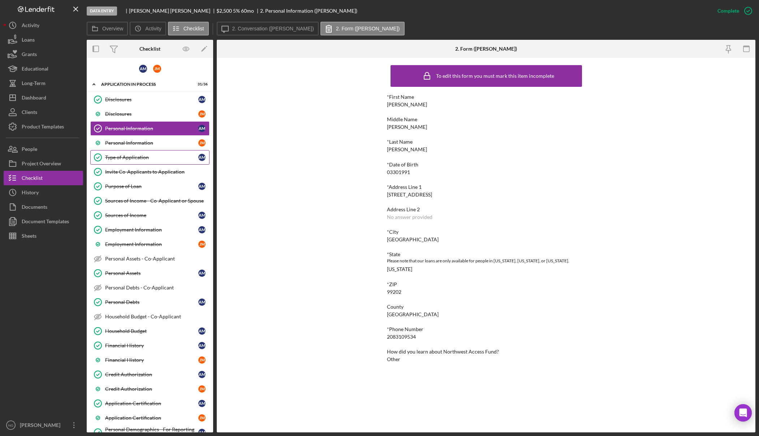
click at [155, 164] on link "Type of Application Type of Application A M" at bounding box center [149, 157] width 119 height 14
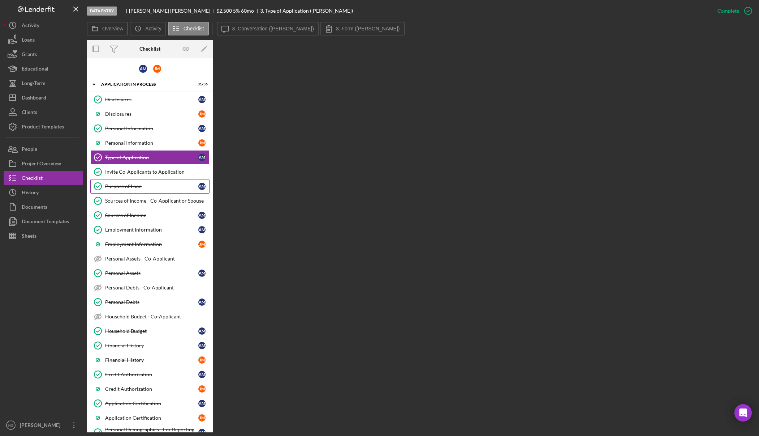
click at [158, 188] on div "Purpose of Loan" at bounding box center [151, 186] width 93 height 6
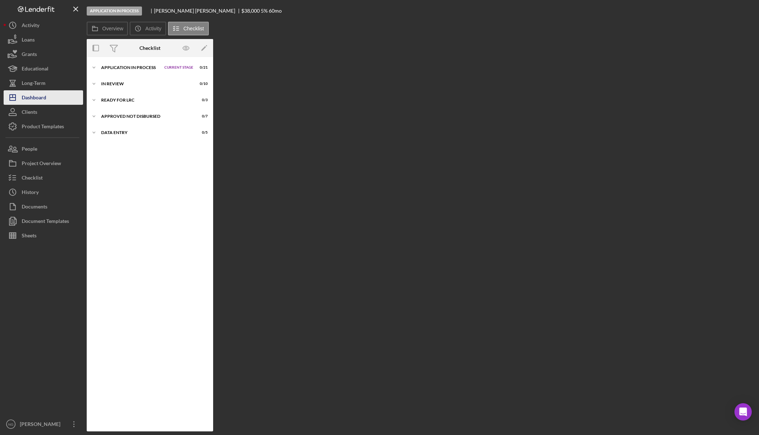
click at [43, 94] on div "Dashboard" at bounding box center [34, 98] width 25 height 16
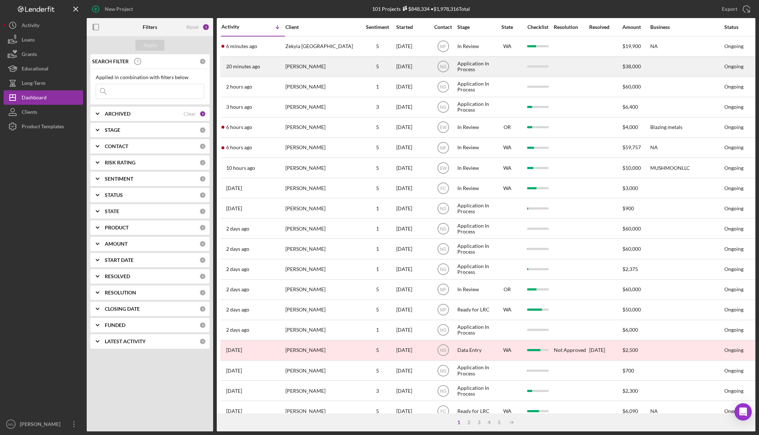
click at [309, 68] on div "Benjamin Ross" at bounding box center [322, 66] width 72 height 19
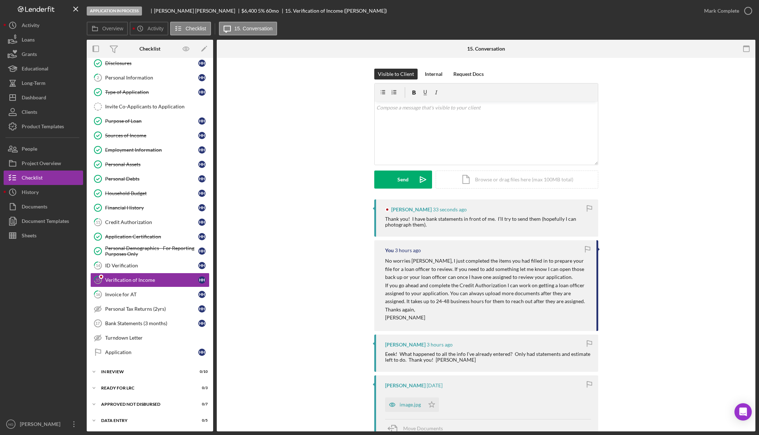
scroll to position [21, 0]
click at [671, 133] on div "Visible to Client Internal Request Docs v Color teal Color pink Remove color Ad…" at bounding box center [486, 134] width 517 height 131
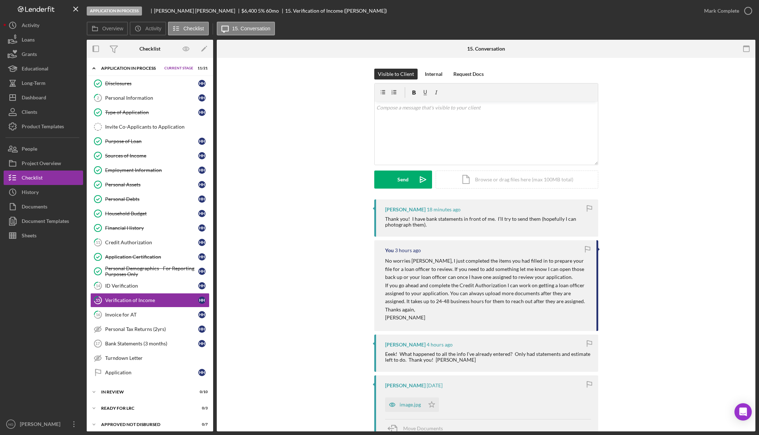
scroll to position [21, 0]
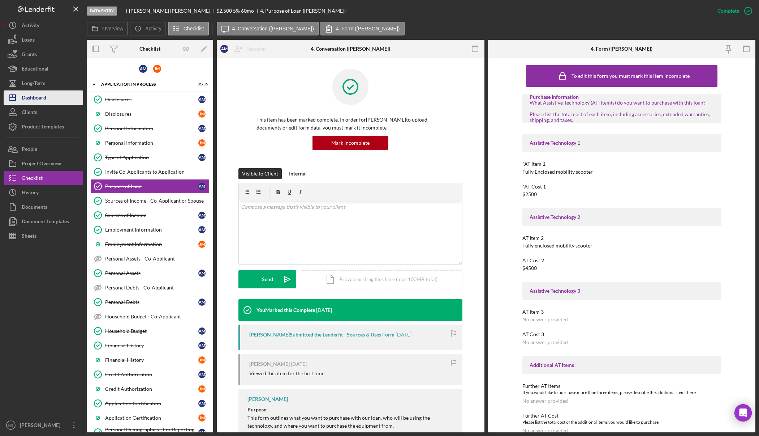
click at [42, 91] on div "Dashboard" at bounding box center [34, 98] width 25 height 16
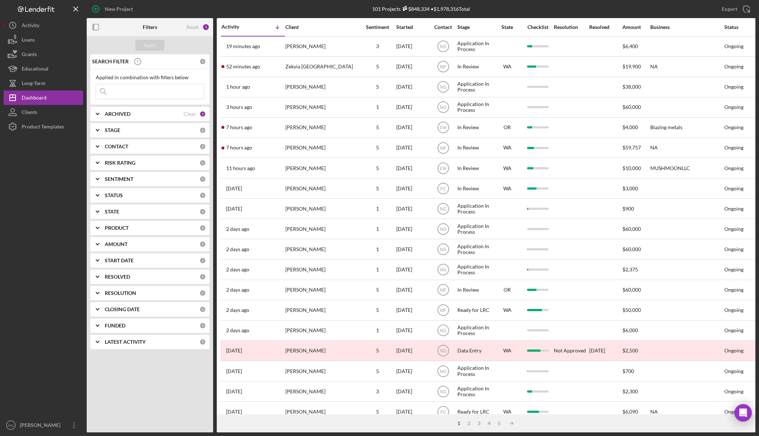
click at [178, 142] on div "CONTACT 0" at bounding box center [155, 146] width 101 height 14
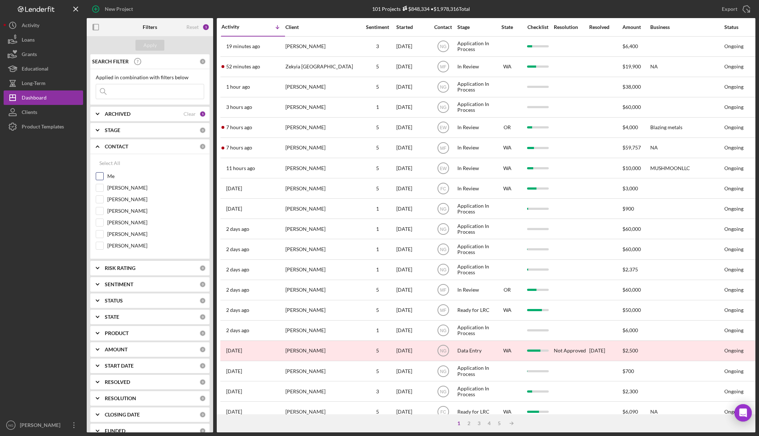
click at [106, 179] on div "Me" at bounding box center [150, 178] width 108 height 12
click at [100, 175] on input "Me" at bounding box center [99, 175] width 7 height 7
checkbox input "true"
click at [147, 43] on div "Apply" at bounding box center [149, 45] width 13 height 11
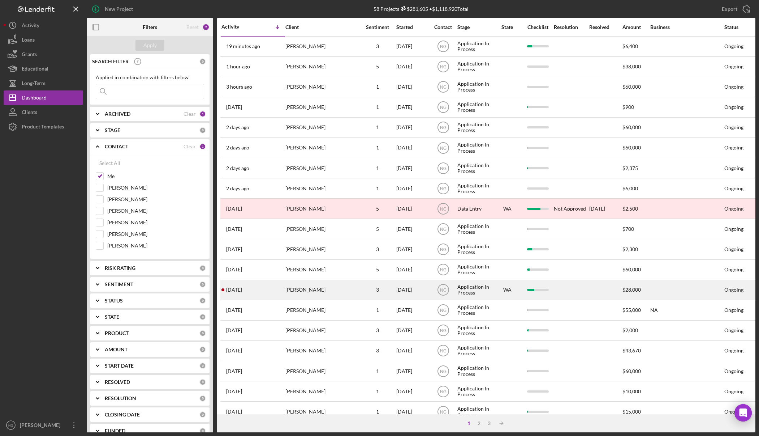
click at [320, 289] on div "[PERSON_NAME]" at bounding box center [322, 289] width 72 height 19
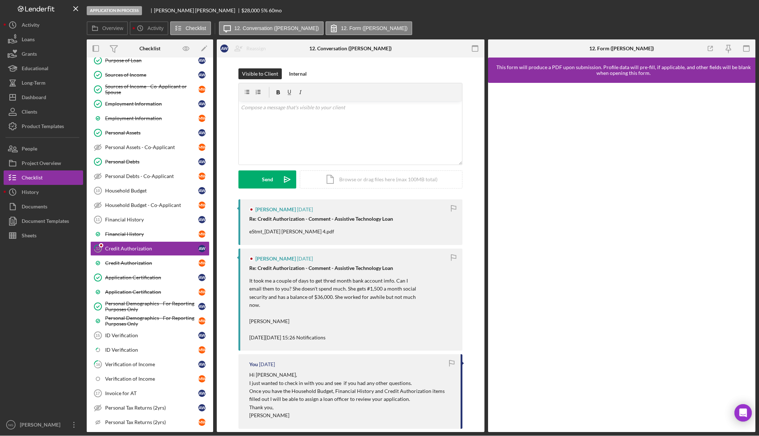
scroll to position [129, 0]
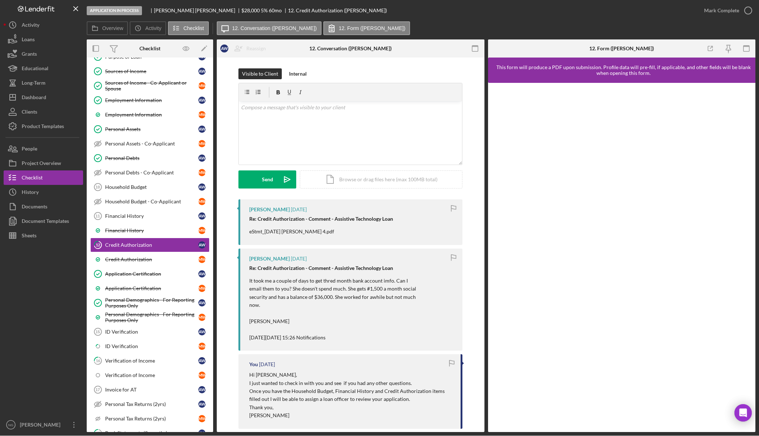
click at [299, 230] on p "eStmt_2025-09-05 Michelle 4.pdf" at bounding box center [321, 231] width 144 height 8
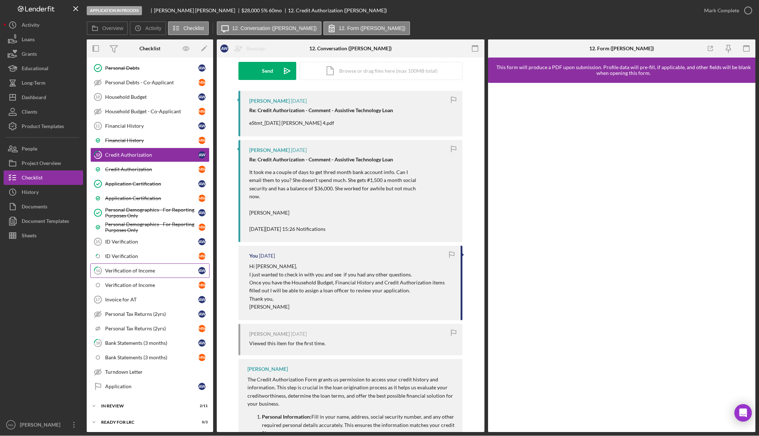
scroll to position [237, 0]
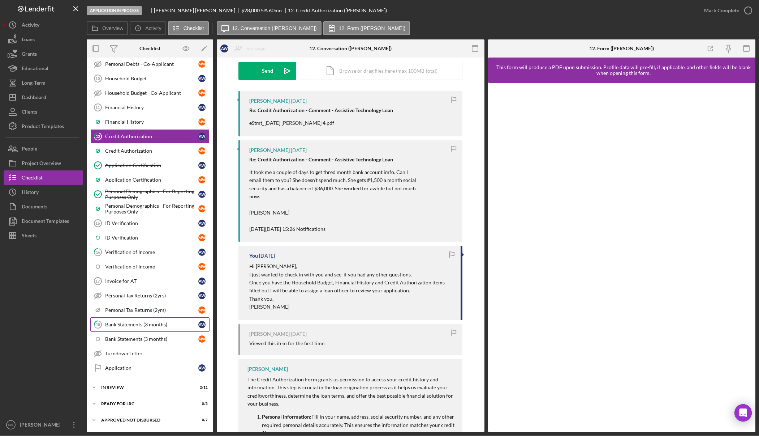
click at [169, 323] on div "Bank Statements (3 months)" at bounding box center [151, 324] width 93 height 6
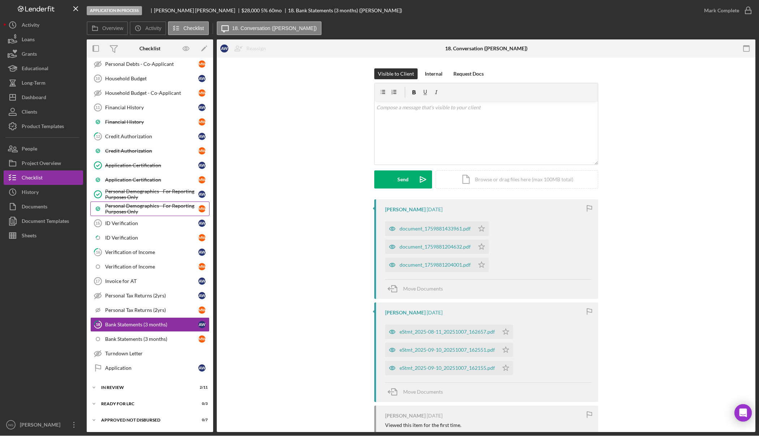
click at [137, 212] on div "Personal Demographics - For Reporting Purposes Only" at bounding box center [151, 209] width 93 height 12
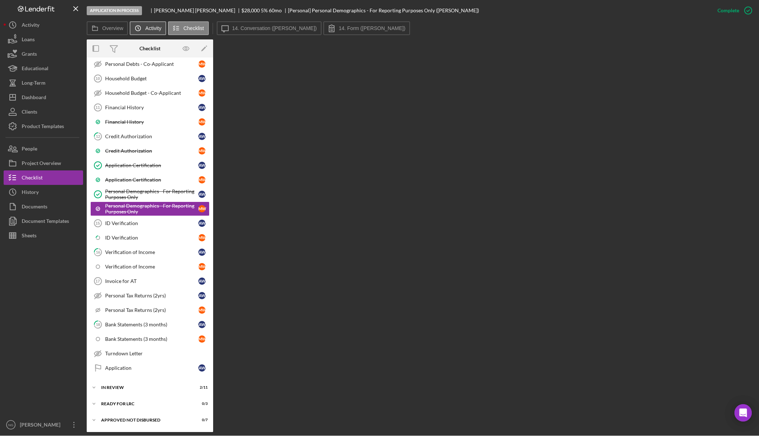
click at [138, 27] on icon "Icon/History" at bounding box center [138, 28] width 14 height 14
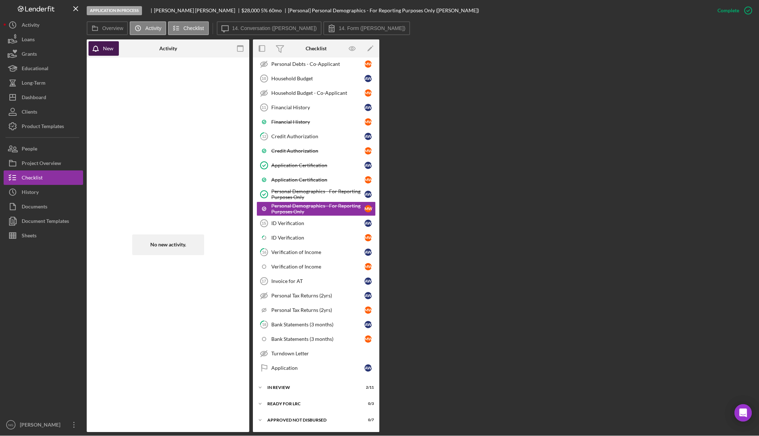
click at [111, 52] on div "New" at bounding box center [108, 48] width 10 height 14
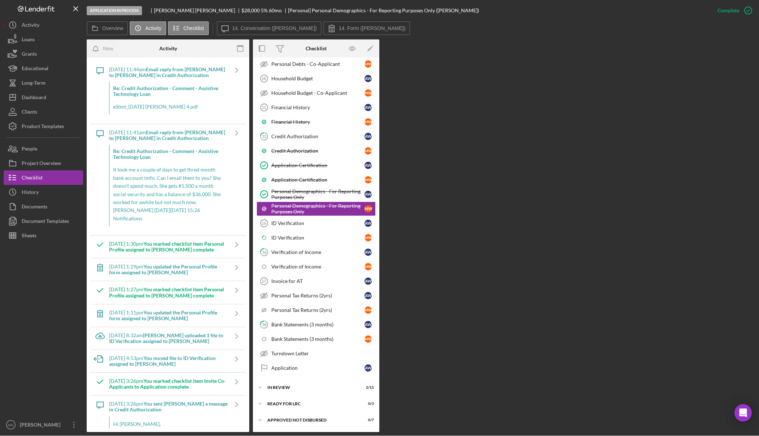
click at [159, 52] on div "Activity" at bounding box center [168, 48] width 54 height 18
click at [167, 162] on div "Re: Credit Authorization - Comment - Assistive Technology Loan It took me a cou…" at bounding box center [168, 185] width 119 height 81
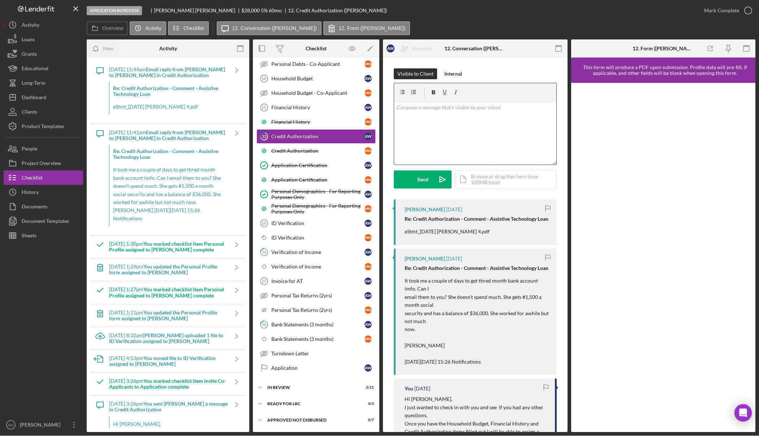
click at [413, 124] on div "v Color teal Color pink Remove color Add row above Add row below Add column bef…" at bounding box center [475, 132] width 162 height 63
click at [430, 179] on button "Send Icon/icon-invite-send" at bounding box center [423, 179] width 58 height 18
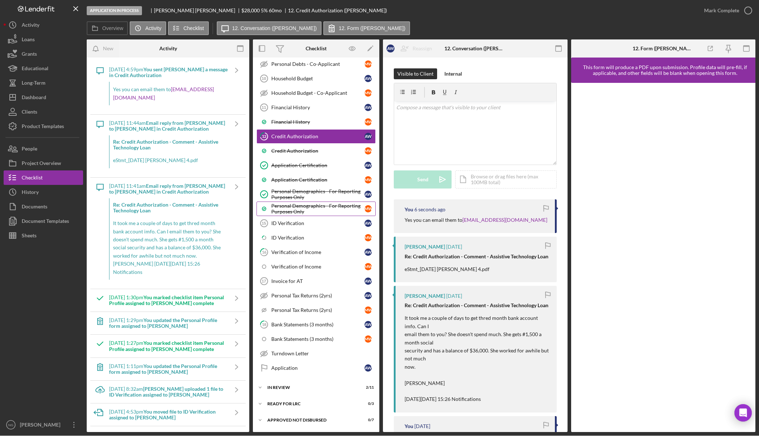
scroll to position [201, 0]
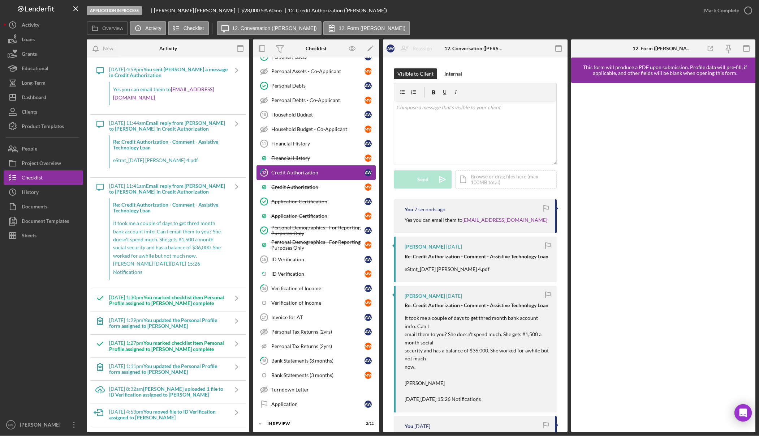
click at [314, 174] on div "Credit Authorization" at bounding box center [317, 173] width 93 height 6
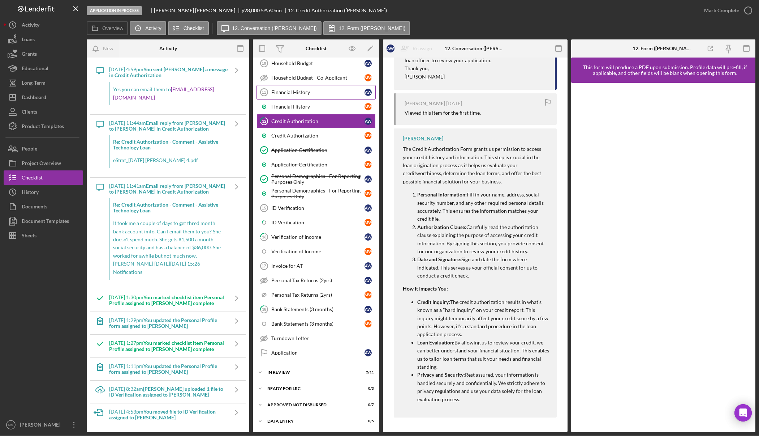
scroll to position [253, 0]
click at [42, 100] on div "Dashboard" at bounding box center [34, 98] width 25 height 16
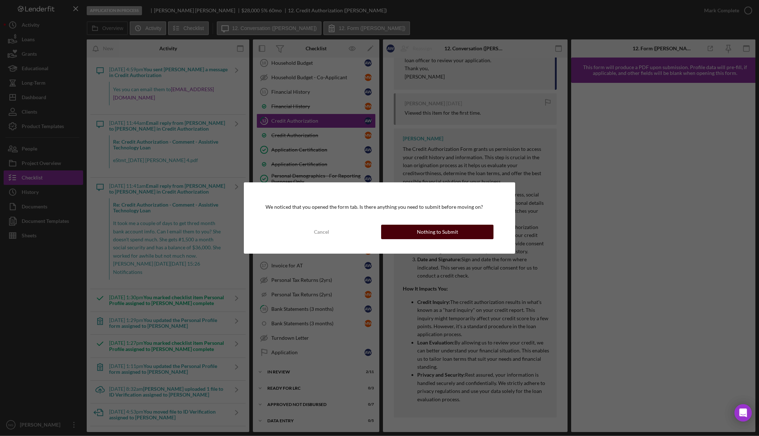
click at [438, 234] on div "Nothing to Submit" at bounding box center [437, 231] width 41 height 14
